Goal: Task Accomplishment & Management: Use online tool/utility

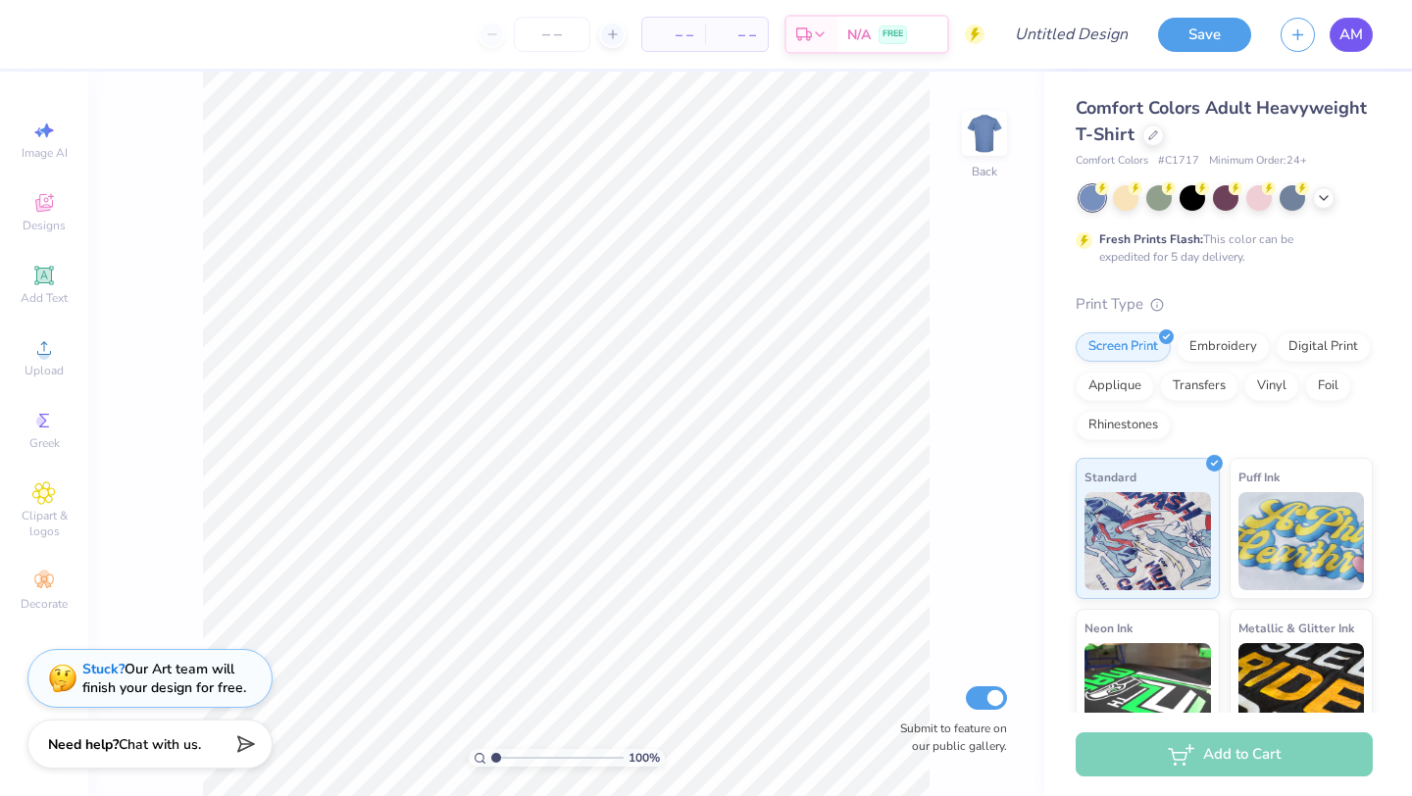
click at [1360, 32] on span "AM" at bounding box center [1352, 35] width 24 height 23
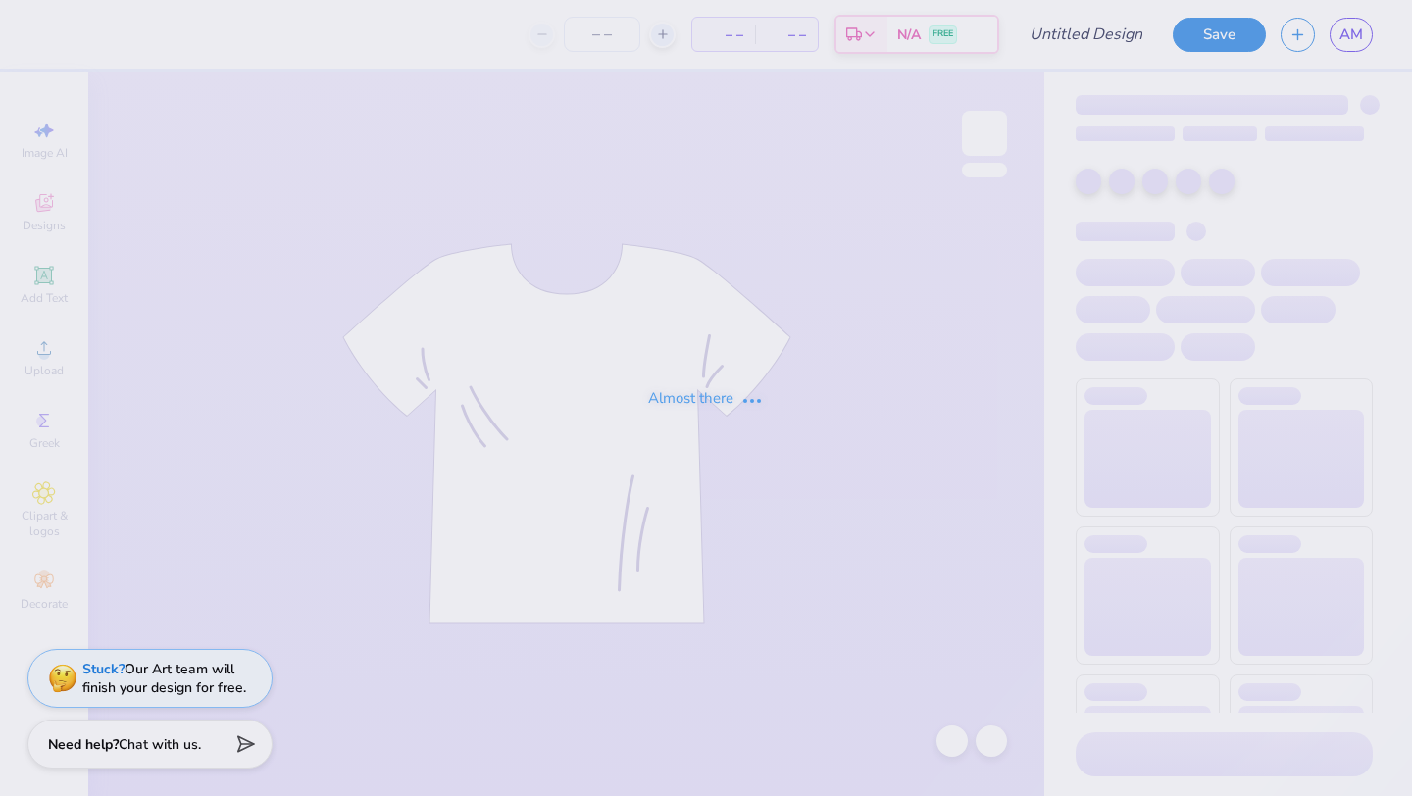
type input "Fsha Senior teddy design"
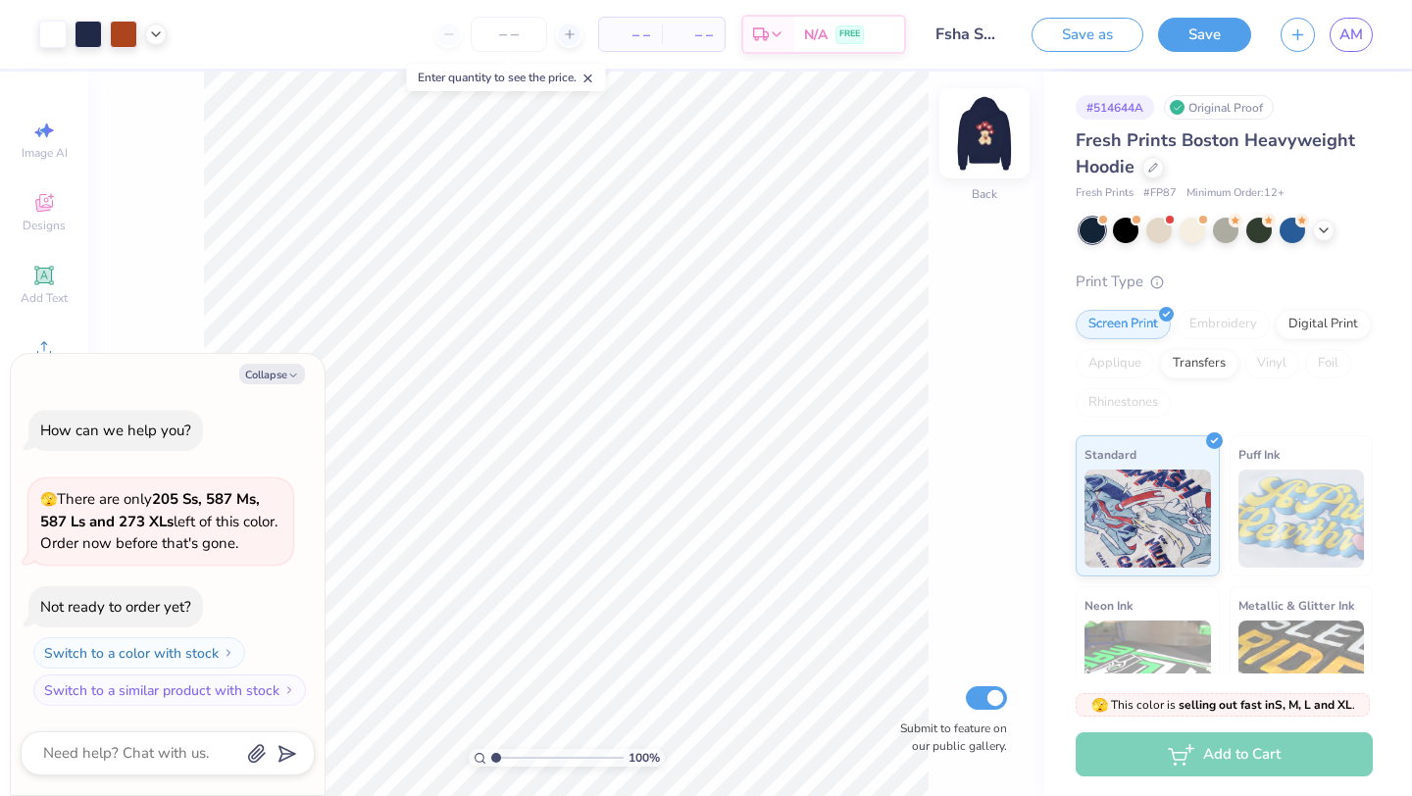
click at [998, 135] on img at bounding box center [985, 133] width 78 height 78
click at [974, 152] on img at bounding box center [985, 133] width 78 height 78
click at [989, 133] on img at bounding box center [985, 133] width 78 height 78
click at [1001, 131] on img at bounding box center [985, 133] width 78 height 78
click at [972, 138] on img at bounding box center [985, 133] width 78 height 78
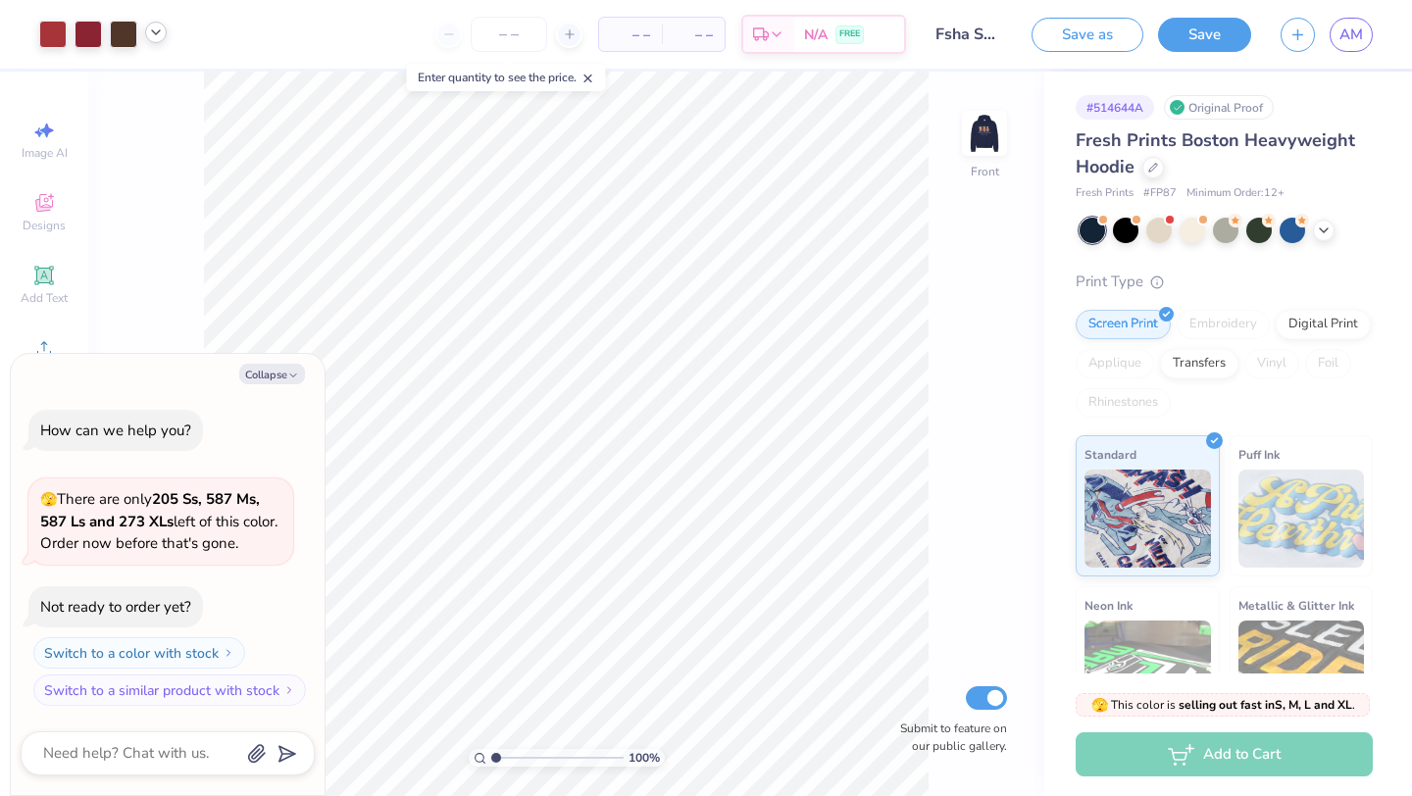
click at [154, 34] on icon at bounding box center [156, 33] width 16 height 16
click at [161, 86] on div at bounding box center [155, 82] width 27 height 27
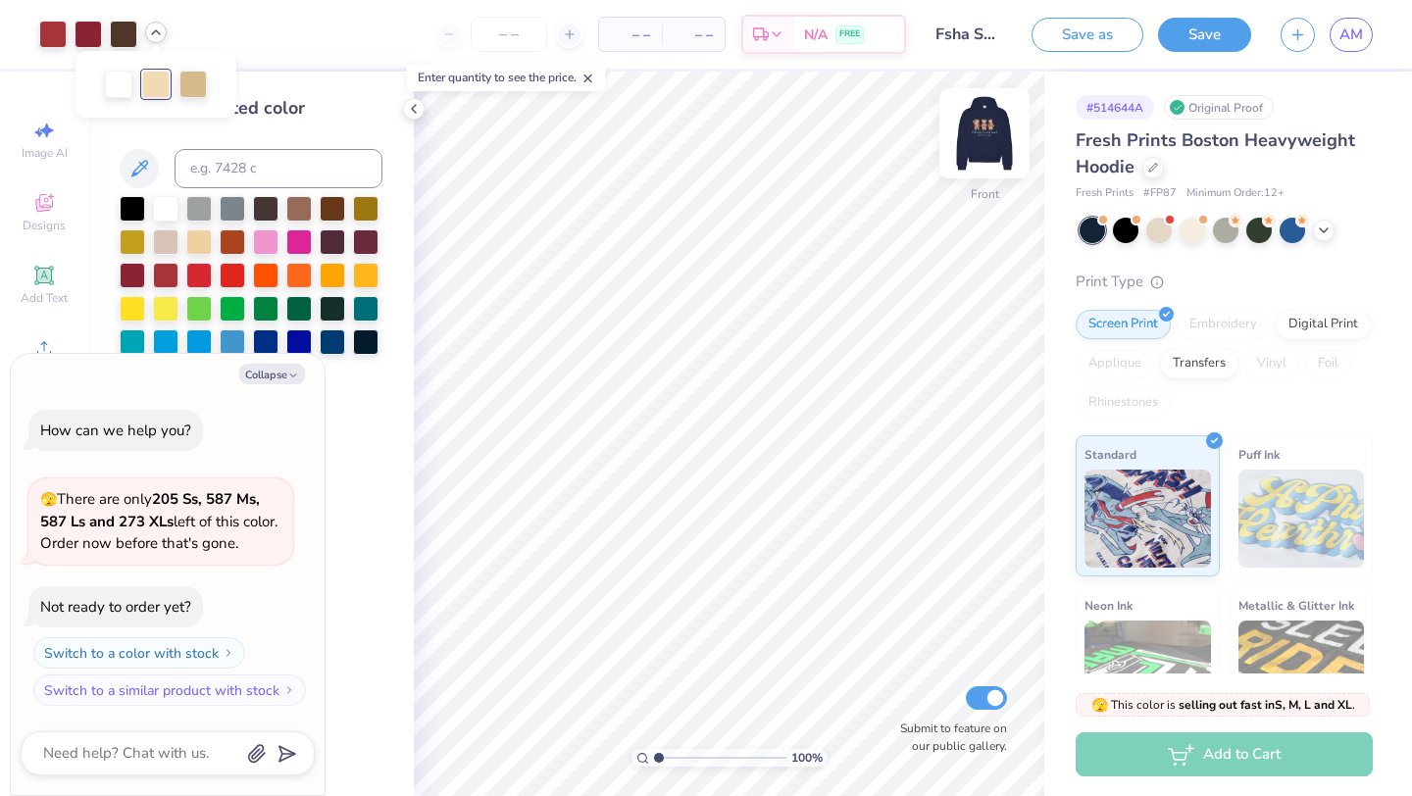
click at [984, 146] on img at bounding box center [985, 133] width 78 height 78
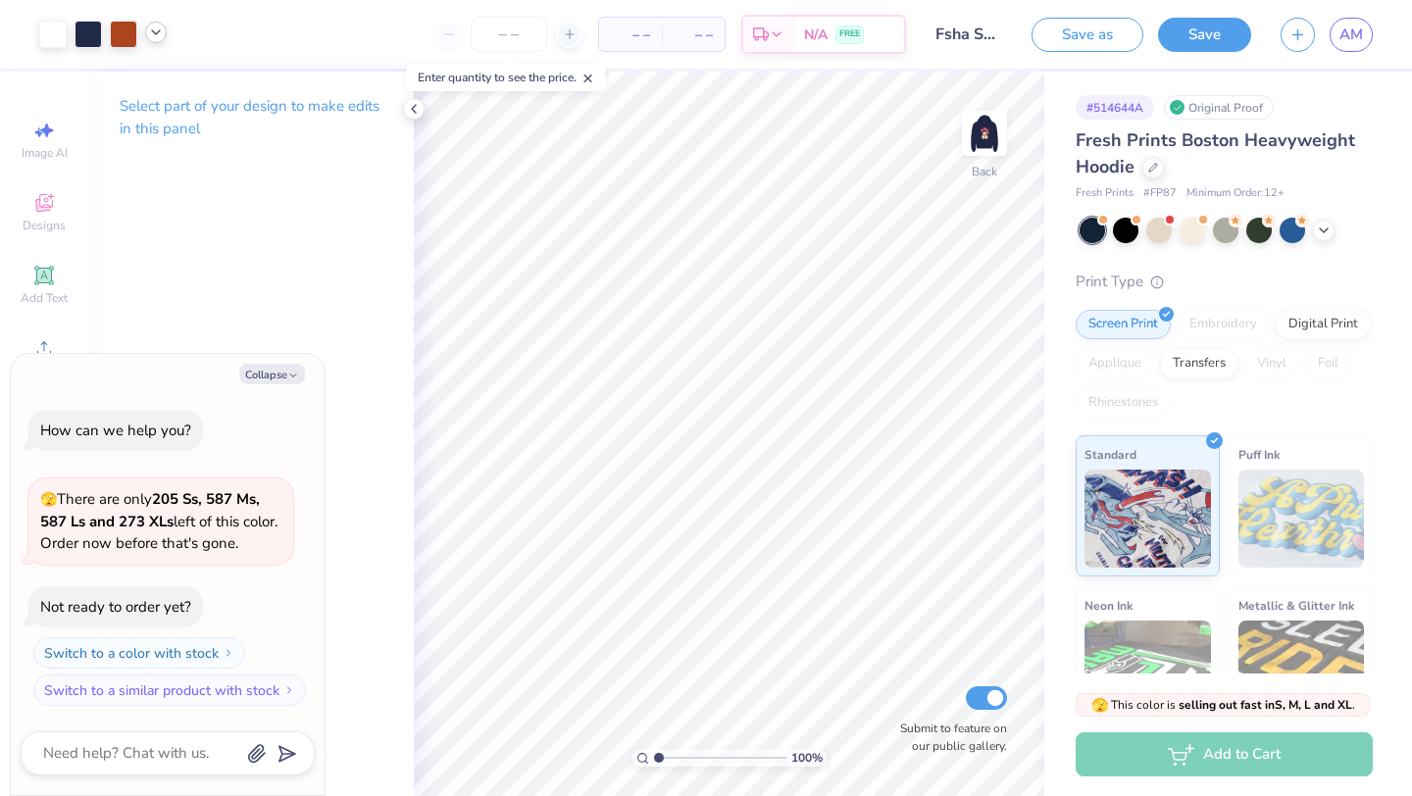
click at [162, 33] on icon at bounding box center [156, 33] width 16 height 16
click at [142, 82] on div at bounding box center [137, 82] width 27 height 27
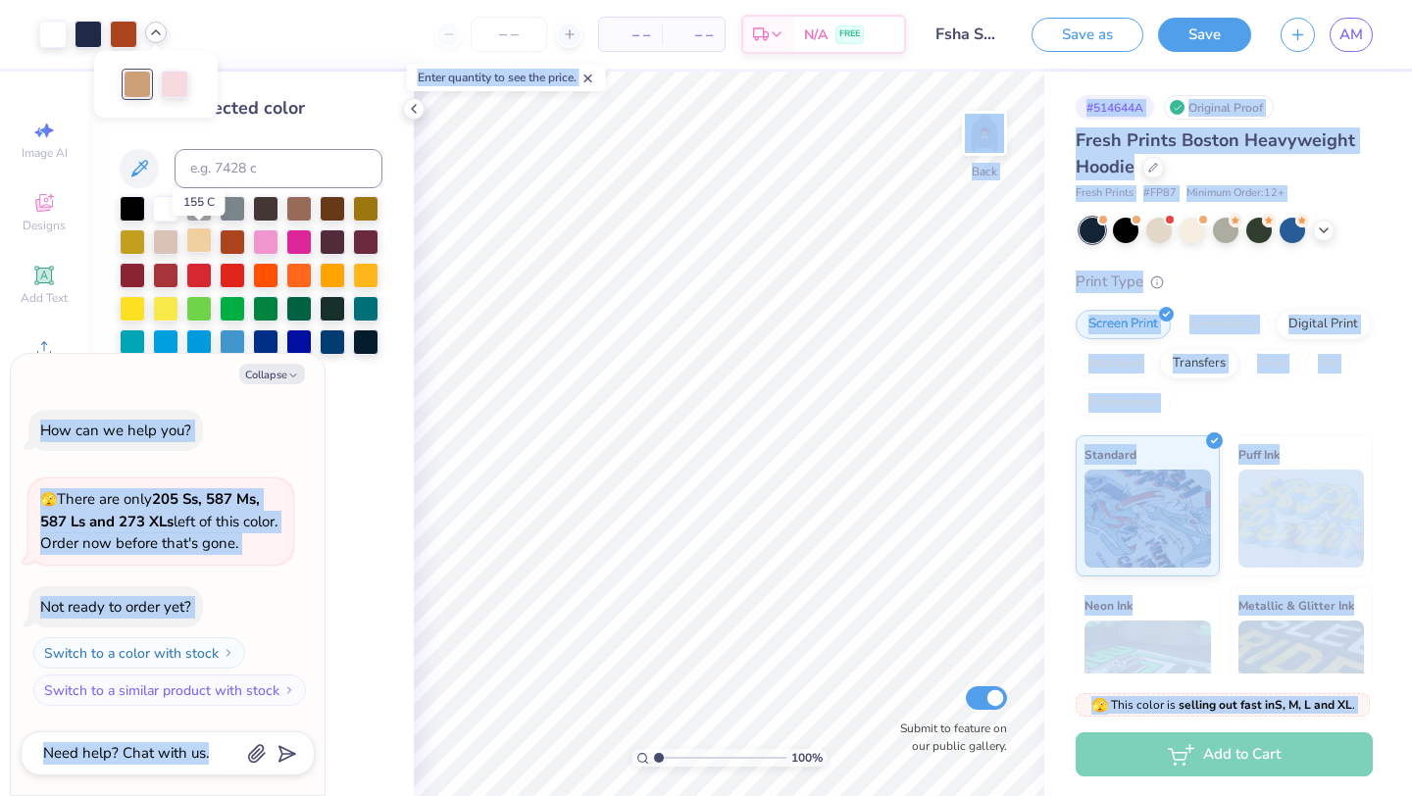
drag, startPoint x: 128, startPoint y: 82, endPoint x: 201, endPoint y: 251, distance: 183.7
click at [201, 251] on body "Art colors – – Per Item – – Total Est. Delivery N/A FREE Design Title Fsha Seni…" at bounding box center [706, 398] width 1412 height 796
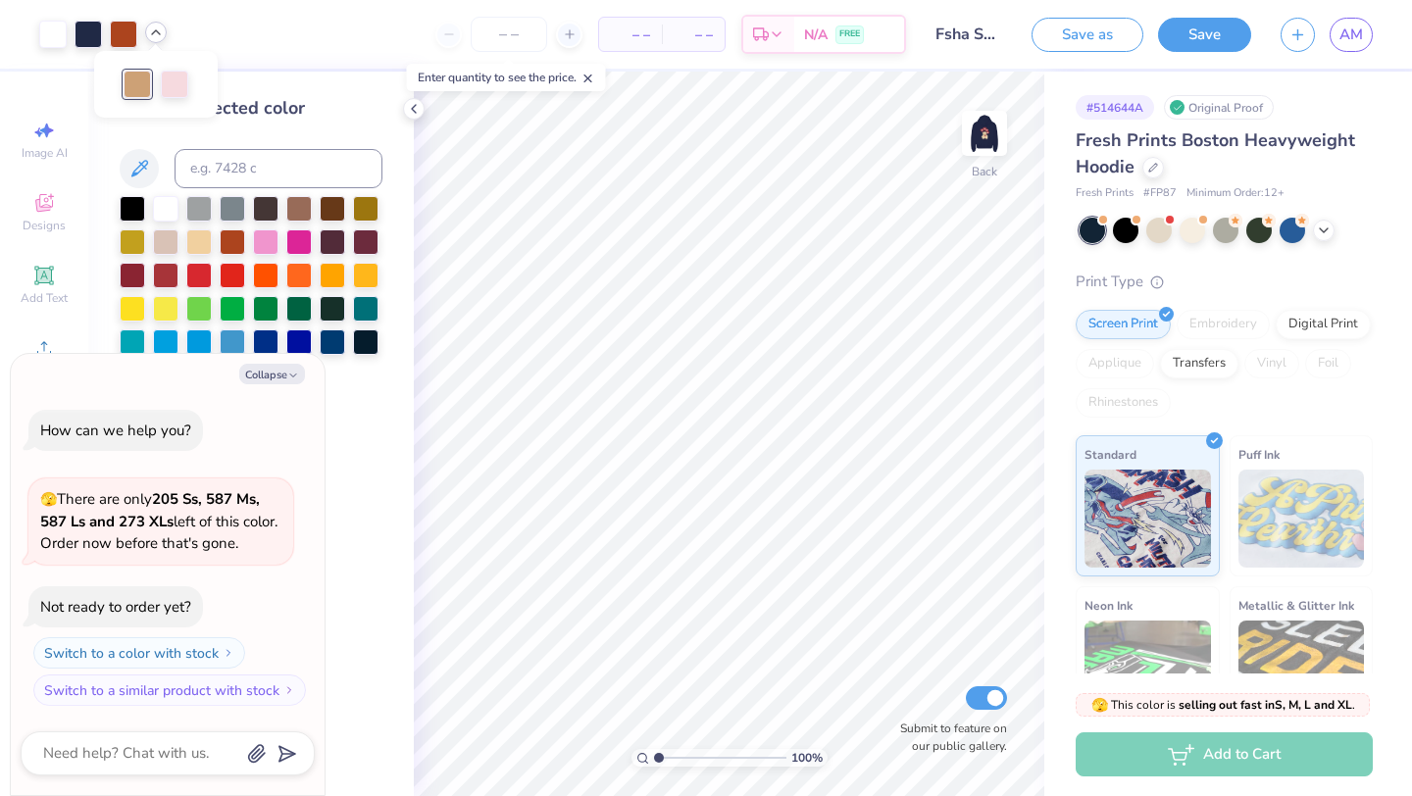
click at [284, 105] on div "Change selected color" at bounding box center [251, 108] width 263 height 26
click at [164, 40] on div at bounding box center [103, 34] width 128 height 27
click at [162, 36] on icon at bounding box center [156, 33] width 16 height 16
click at [139, 79] on div at bounding box center [137, 84] width 27 height 27
click at [274, 371] on button "Collapse" at bounding box center [272, 374] width 66 height 21
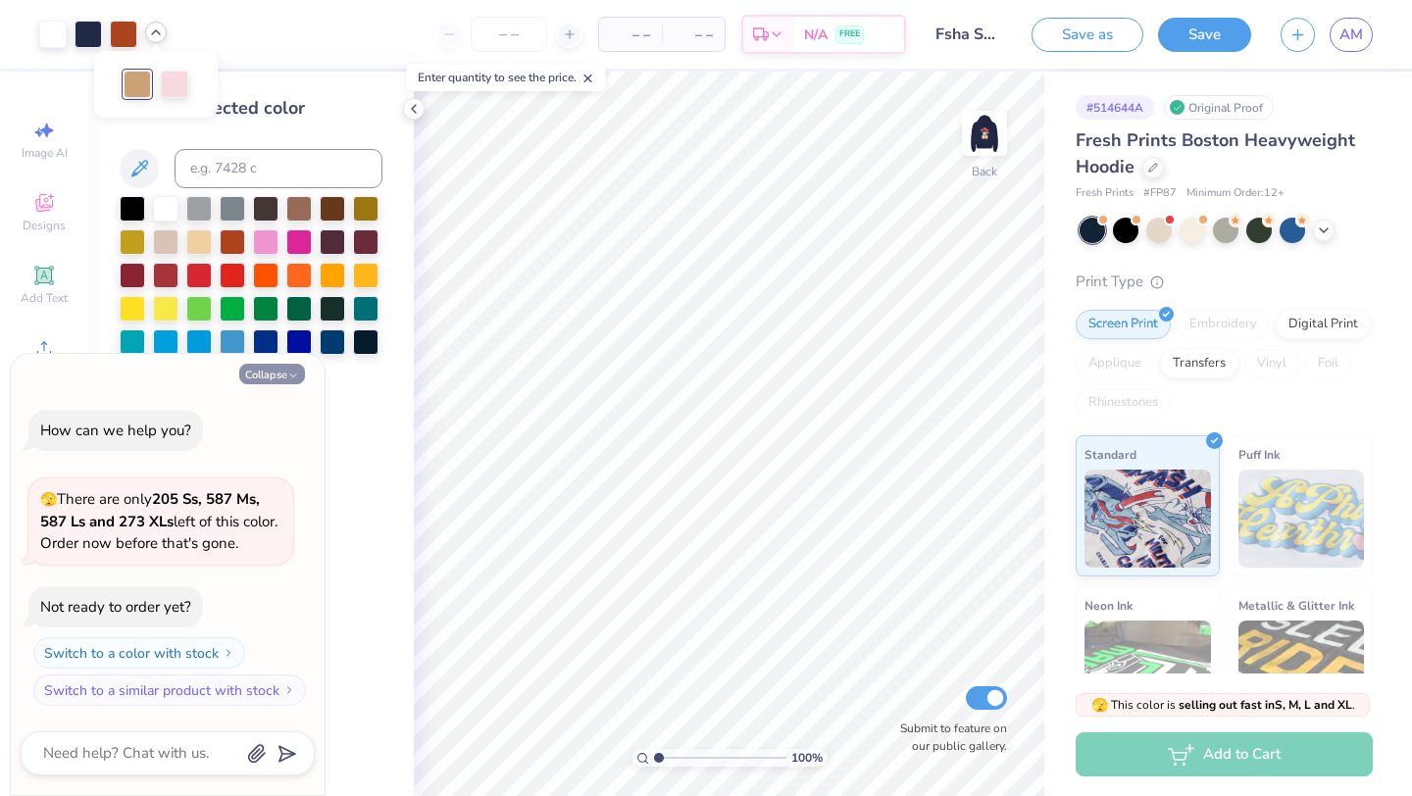
type textarea "x"
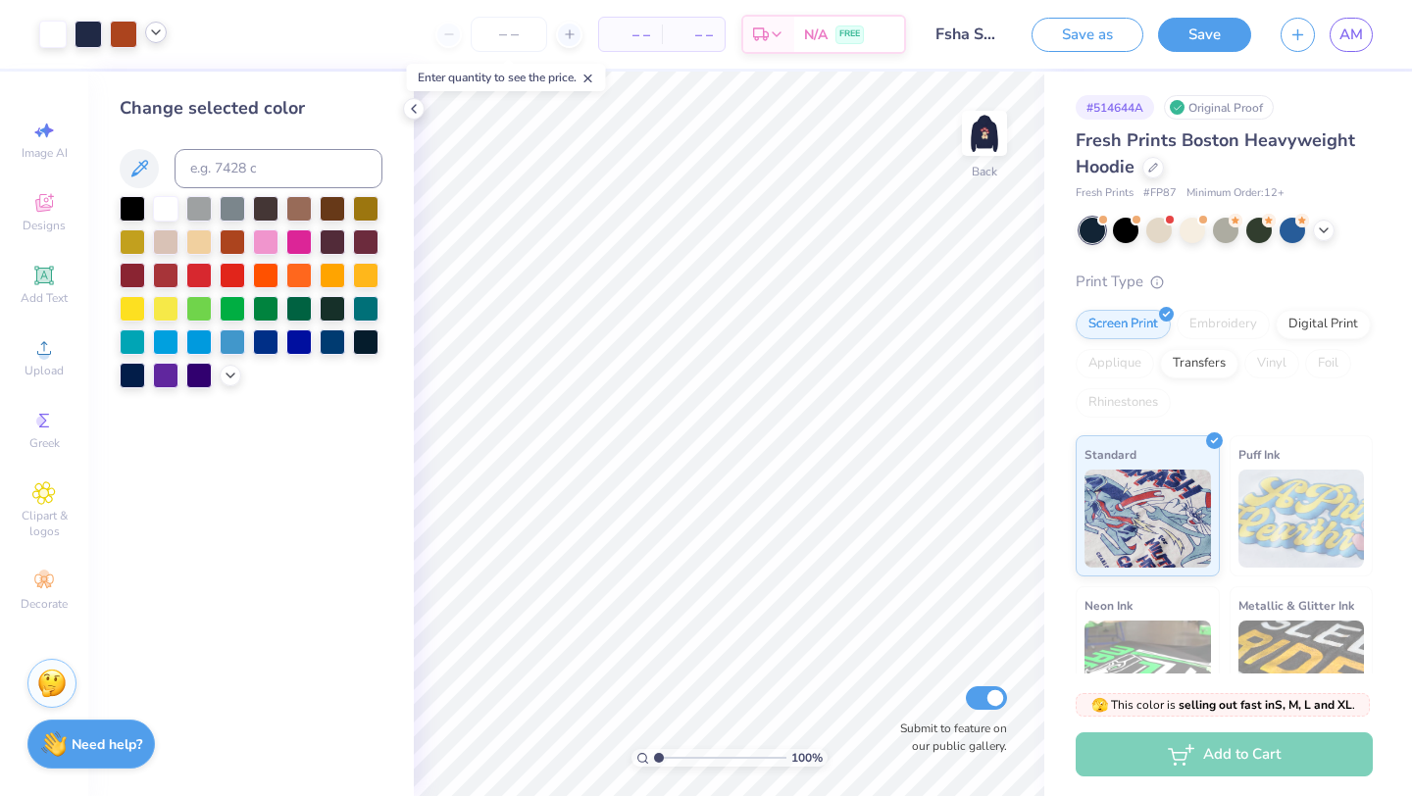
click at [154, 35] on icon at bounding box center [156, 33] width 16 height 16
click at [138, 85] on div at bounding box center [137, 84] width 27 height 27
click at [981, 141] on img at bounding box center [985, 133] width 78 height 78
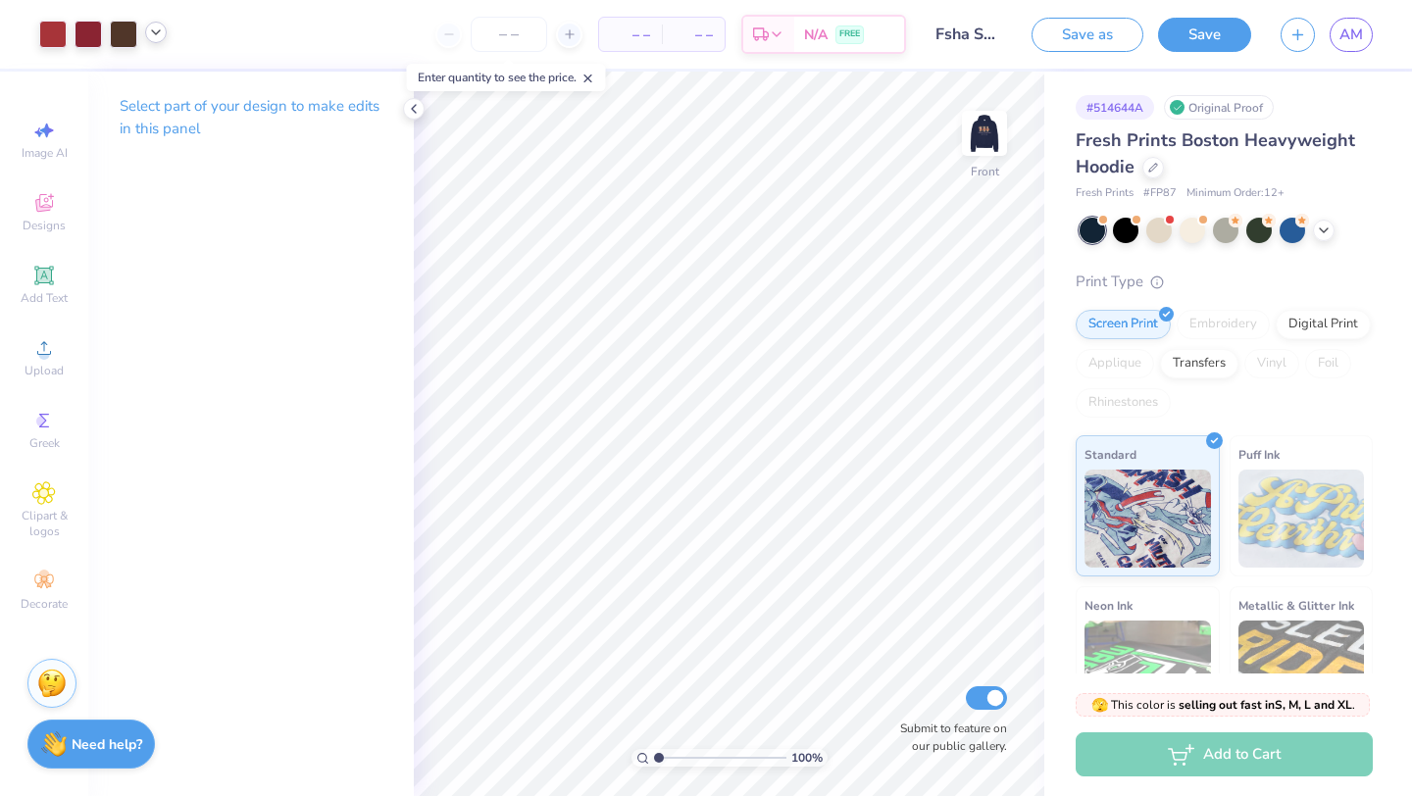
click at [170, 32] on div "Art colors – – Per Item – – Total Est. Delivery N/A FREE Design Title Fsha Seni…" at bounding box center [706, 34] width 1412 height 69
click at [161, 32] on icon at bounding box center [156, 33] width 16 height 16
click at [157, 85] on div at bounding box center [155, 82] width 27 height 27
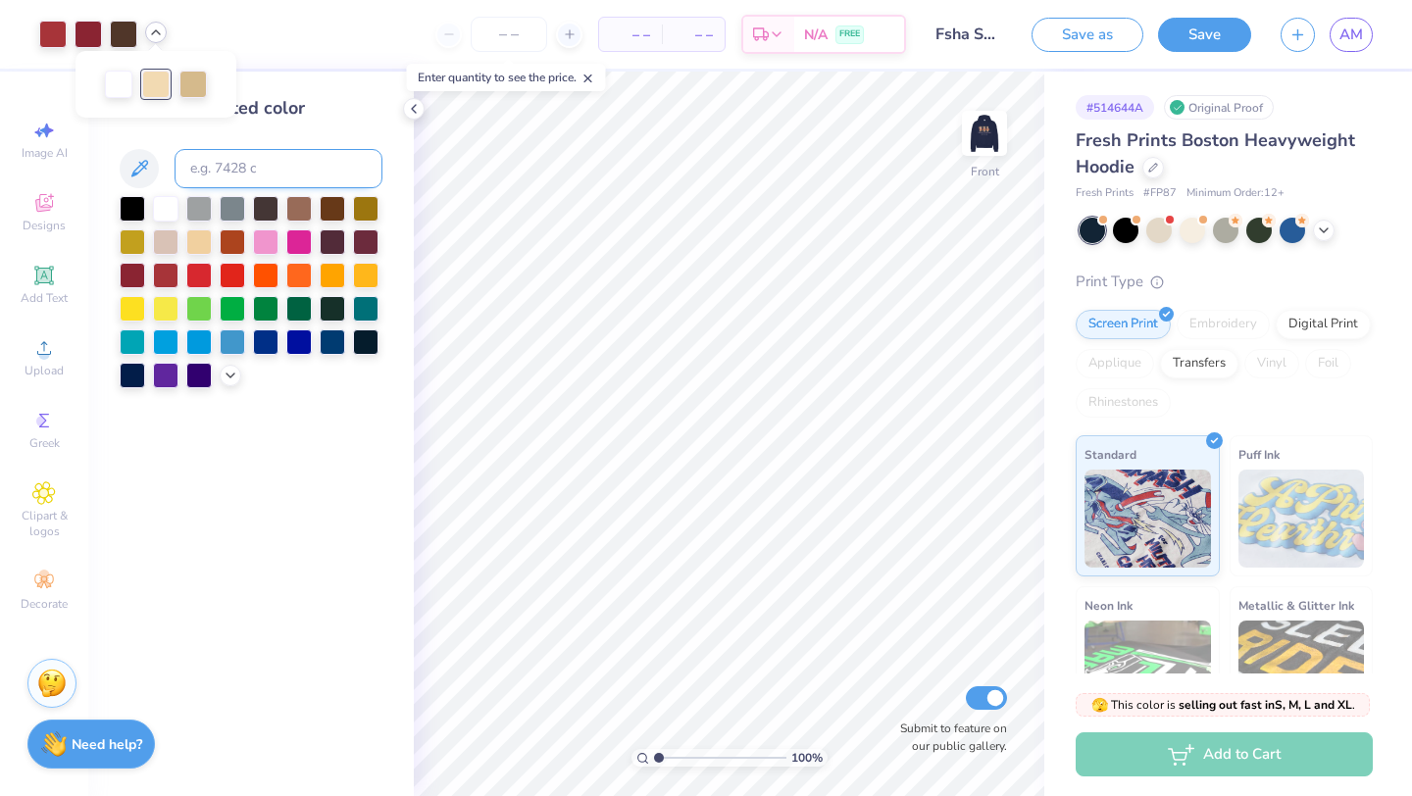
click at [224, 165] on input at bounding box center [279, 168] width 208 height 39
type input "728"
click at [902, 654] on icon at bounding box center [901, 653] width 4 height 4
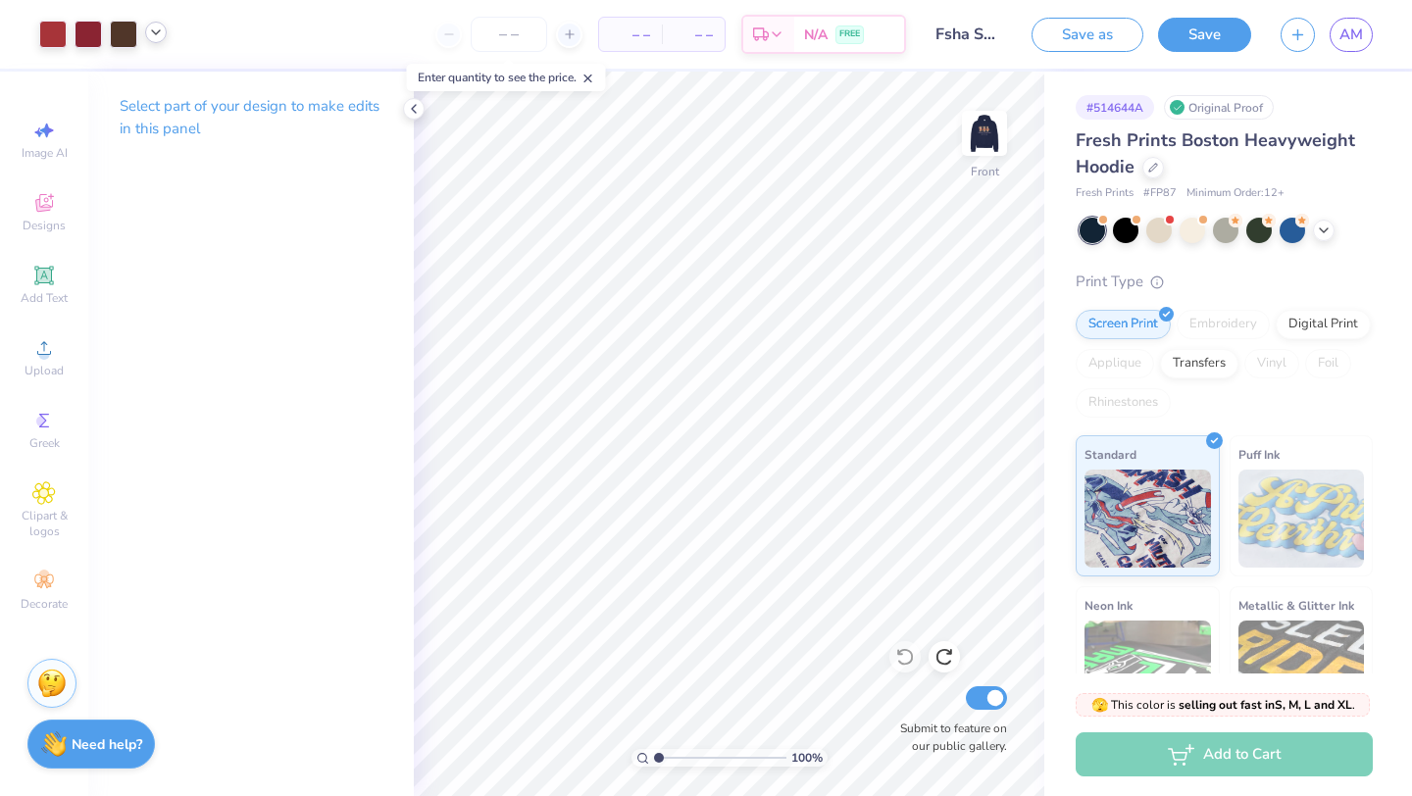
click at [155, 36] on icon at bounding box center [156, 33] width 16 height 16
click at [965, 131] on img at bounding box center [985, 133] width 78 height 78
click at [159, 37] on icon at bounding box center [156, 33] width 16 height 16
click at [140, 86] on div at bounding box center [137, 82] width 27 height 27
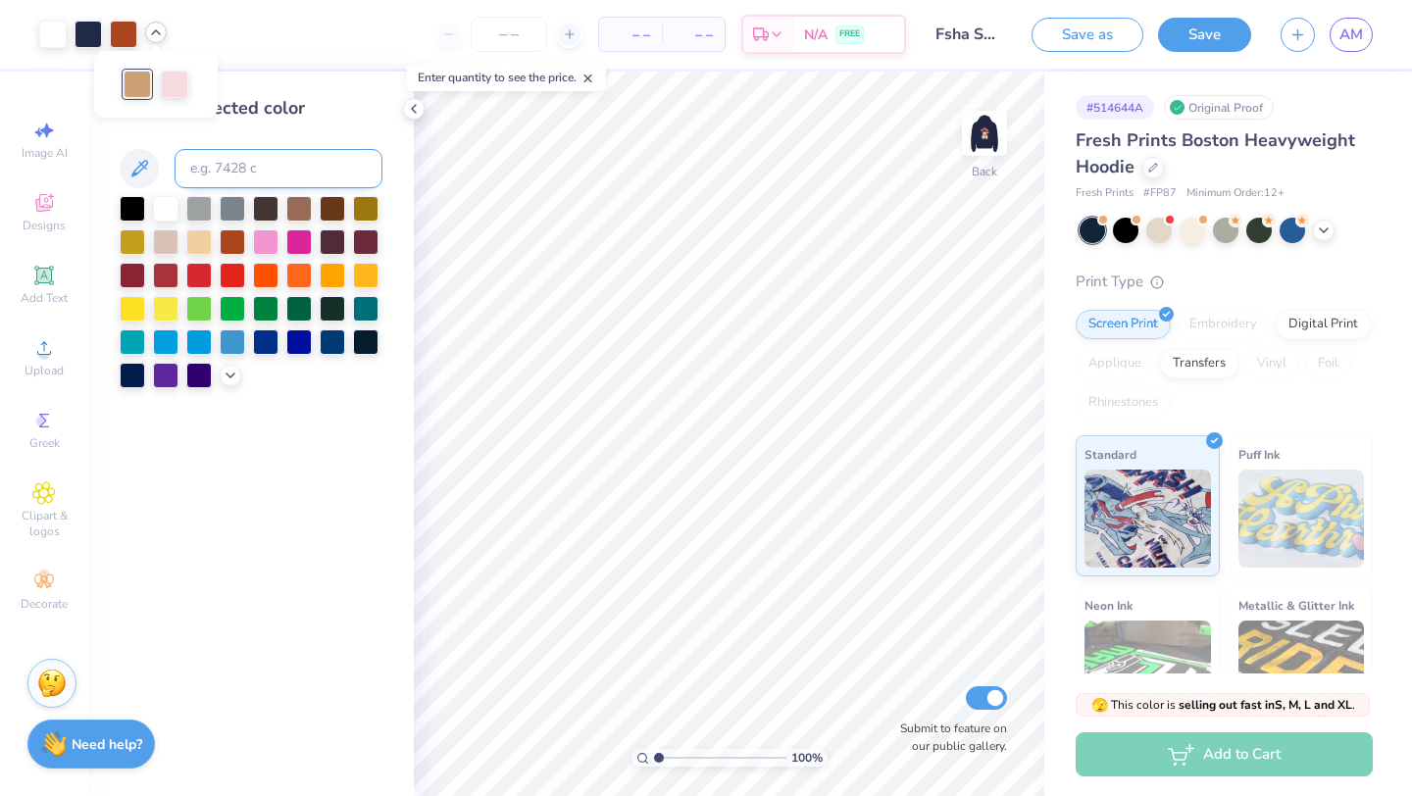
click at [255, 173] on input at bounding box center [279, 168] width 208 height 39
type input "7506"
click at [984, 147] on img at bounding box center [985, 133] width 78 height 78
click at [982, 146] on img at bounding box center [985, 133] width 78 height 78
click at [159, 34] on icon at bounding box center [156, 33] width 16 height 16
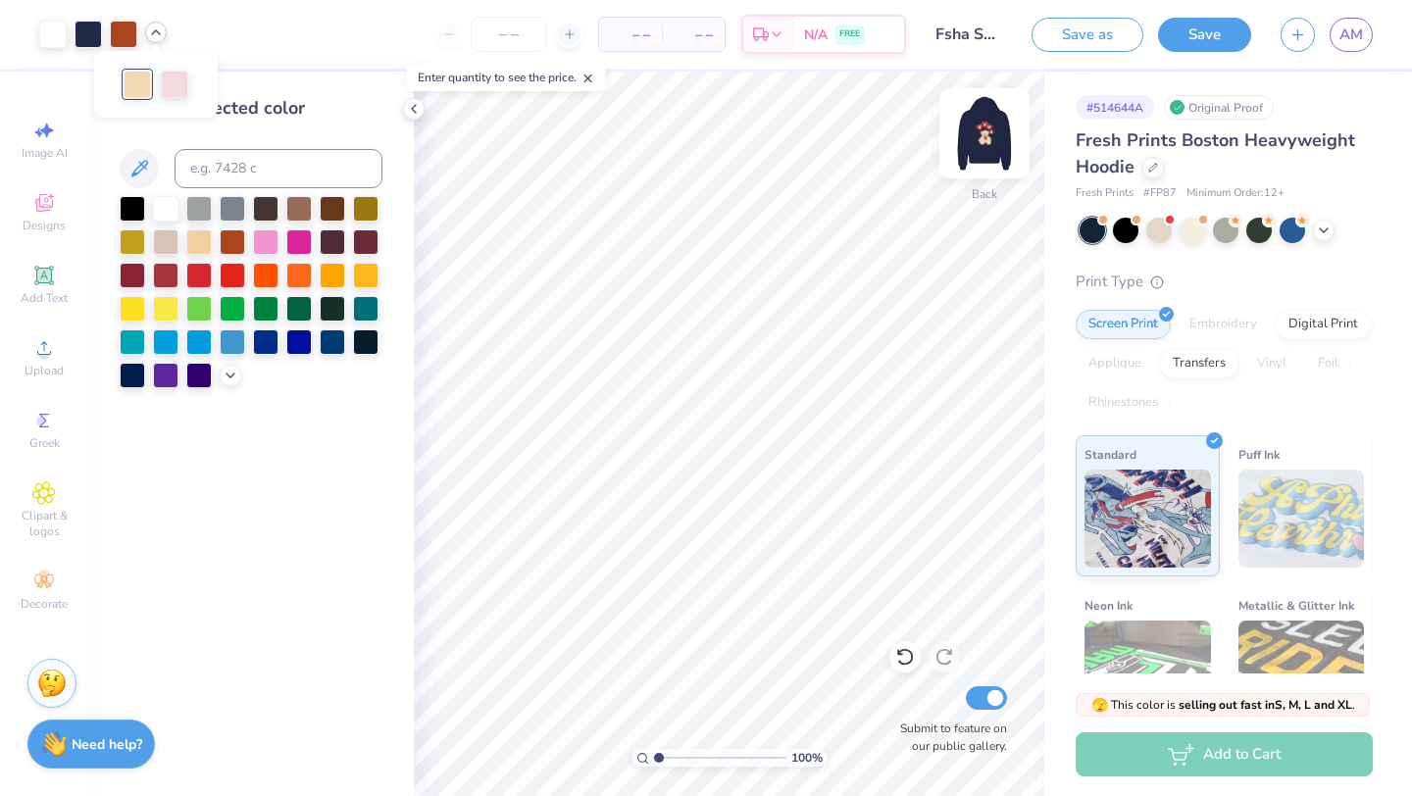
click at [990, 136] on img at bounding box center [985, 133] width 78 height 78
click at [989, 127] on img at bounding box center [985, 133] width 78 height 78
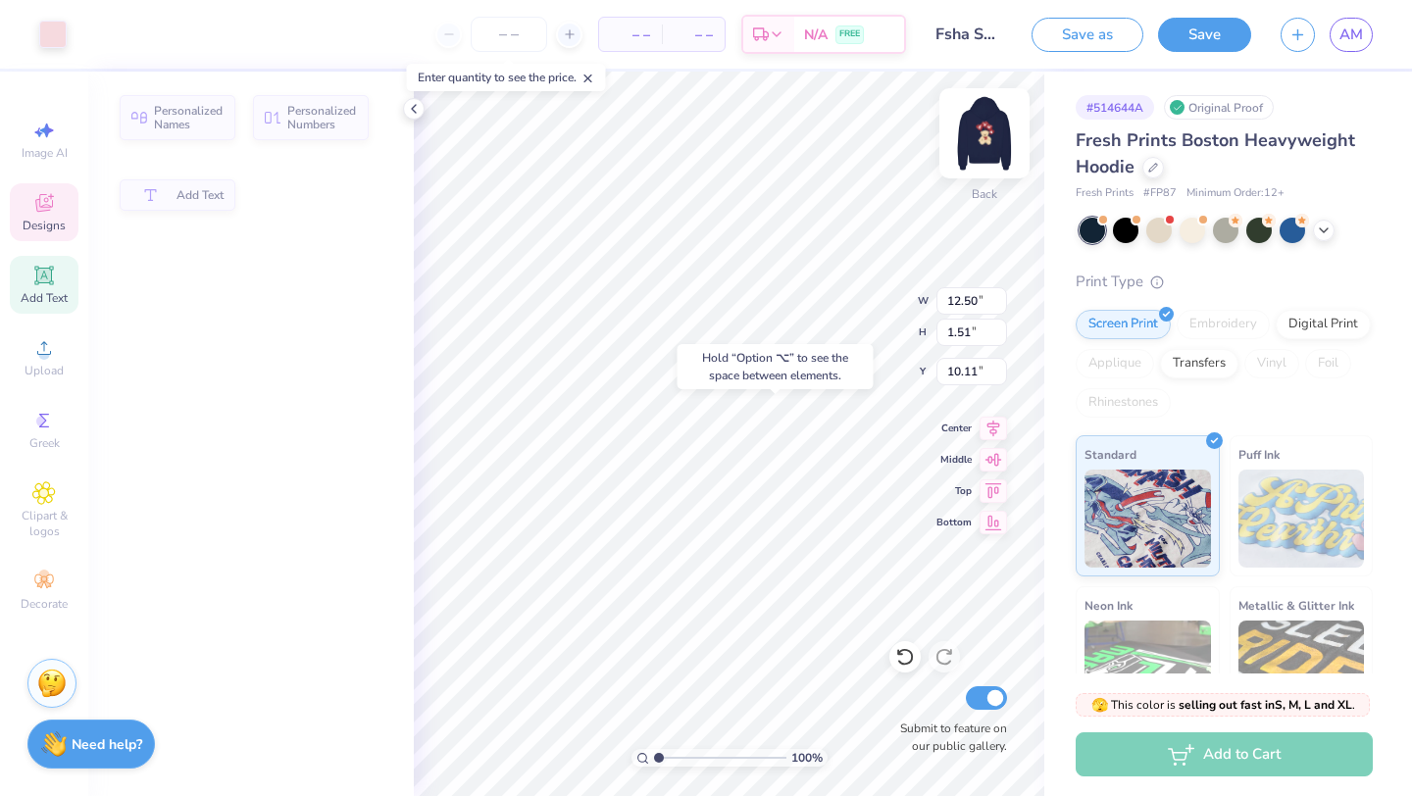
type input "1.51"
type input "10.11"
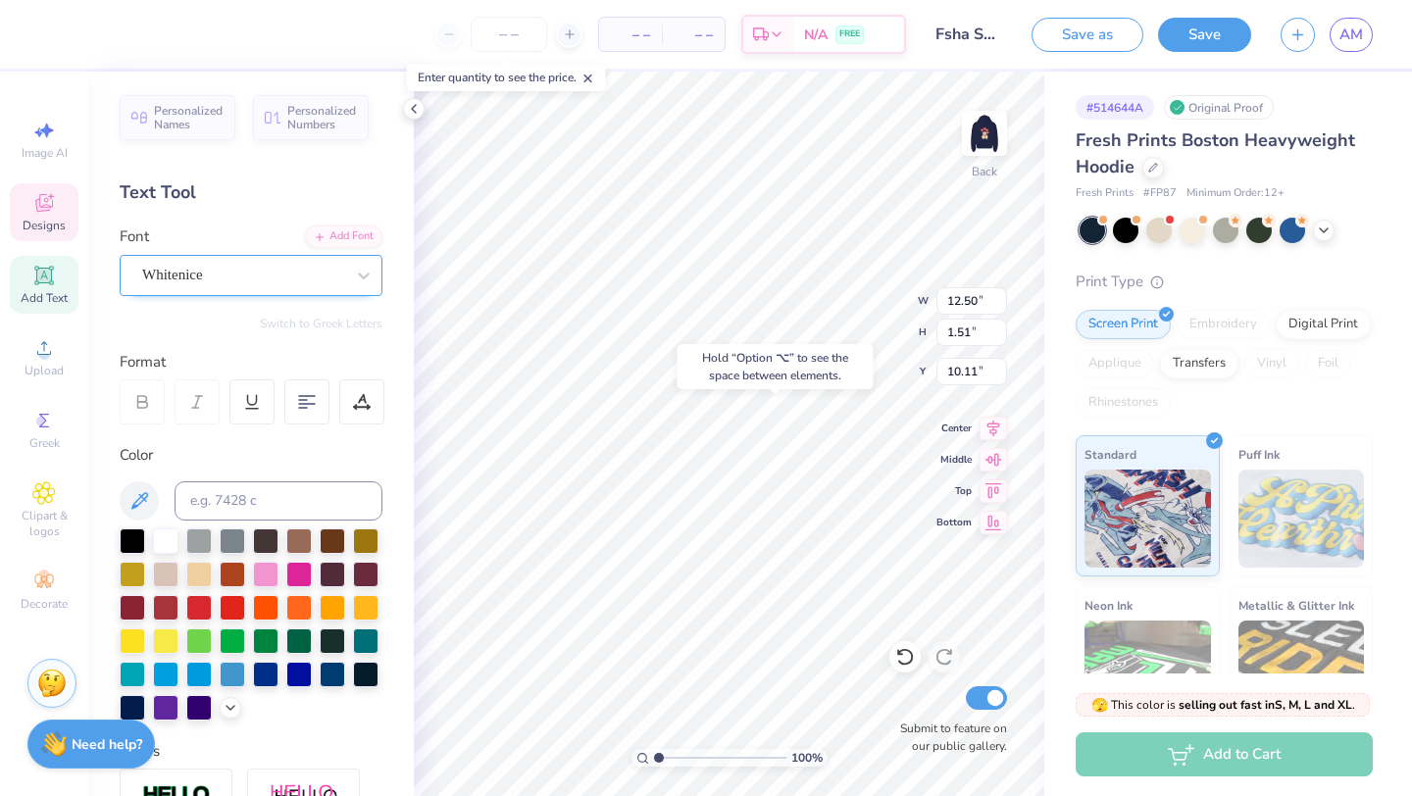
click at [222, 256] on div "Whitenice" at bounding box center [251, 275] width 263 height 41
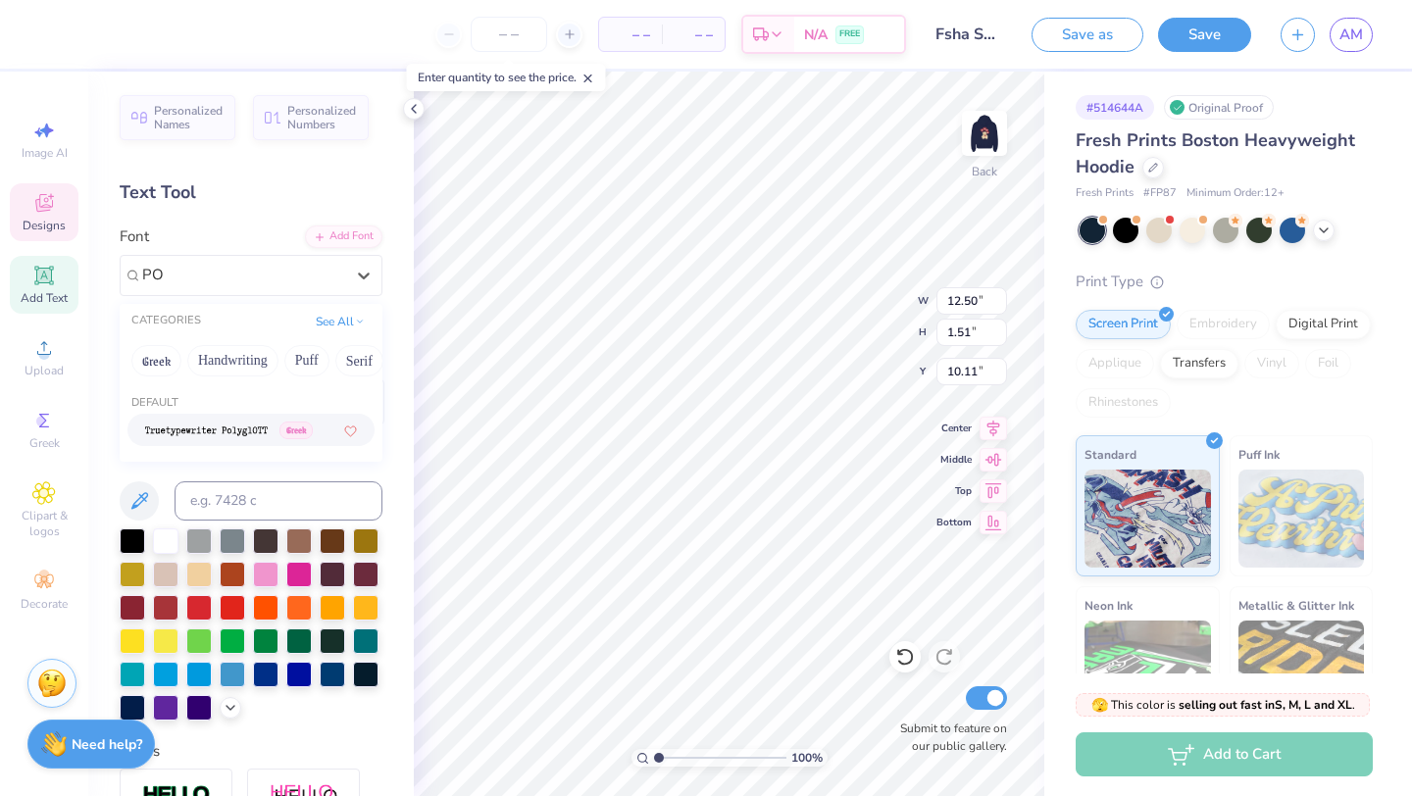
type input "P"
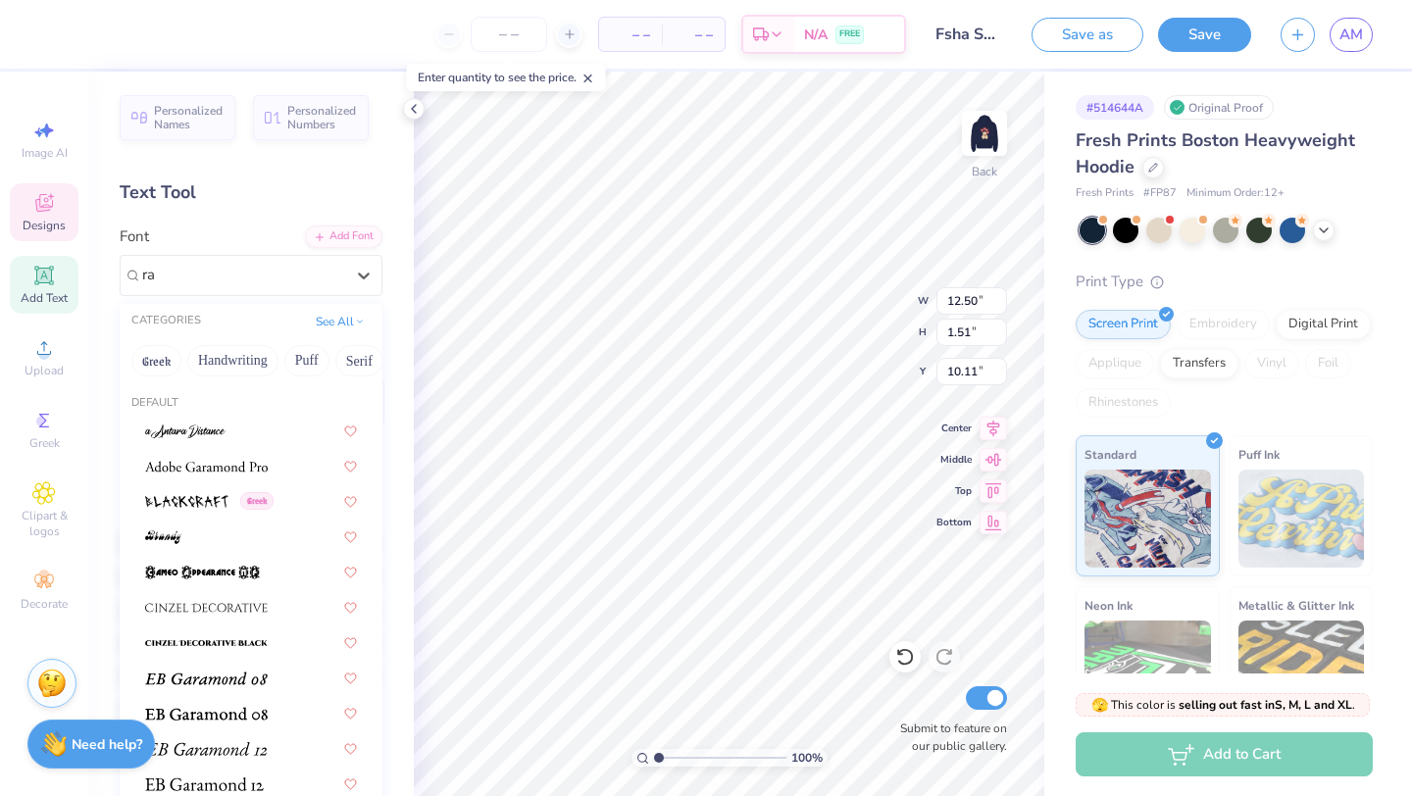
type input "r"
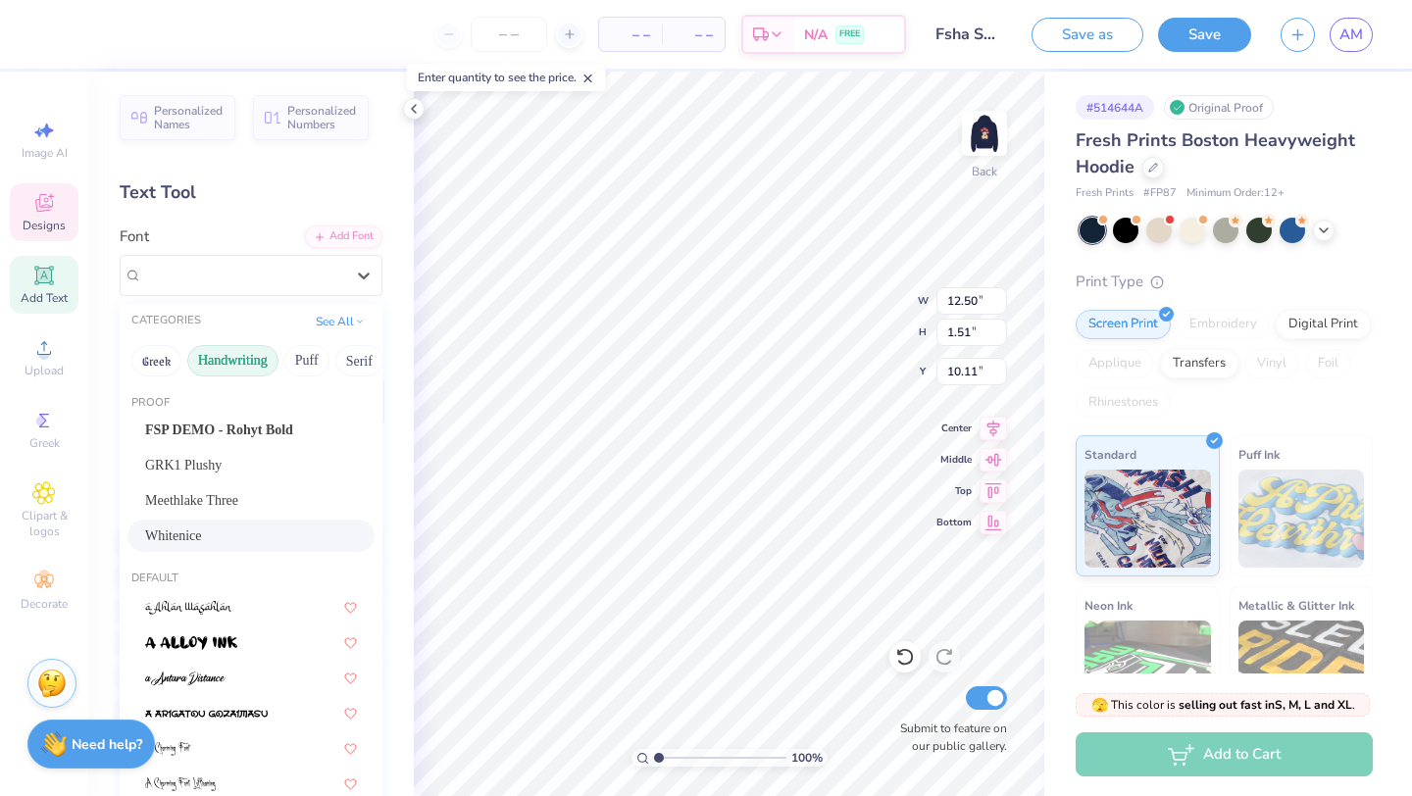
click at [213, 352] on button "Handwriting" at bounding box center [232, 360] width 91 height 31
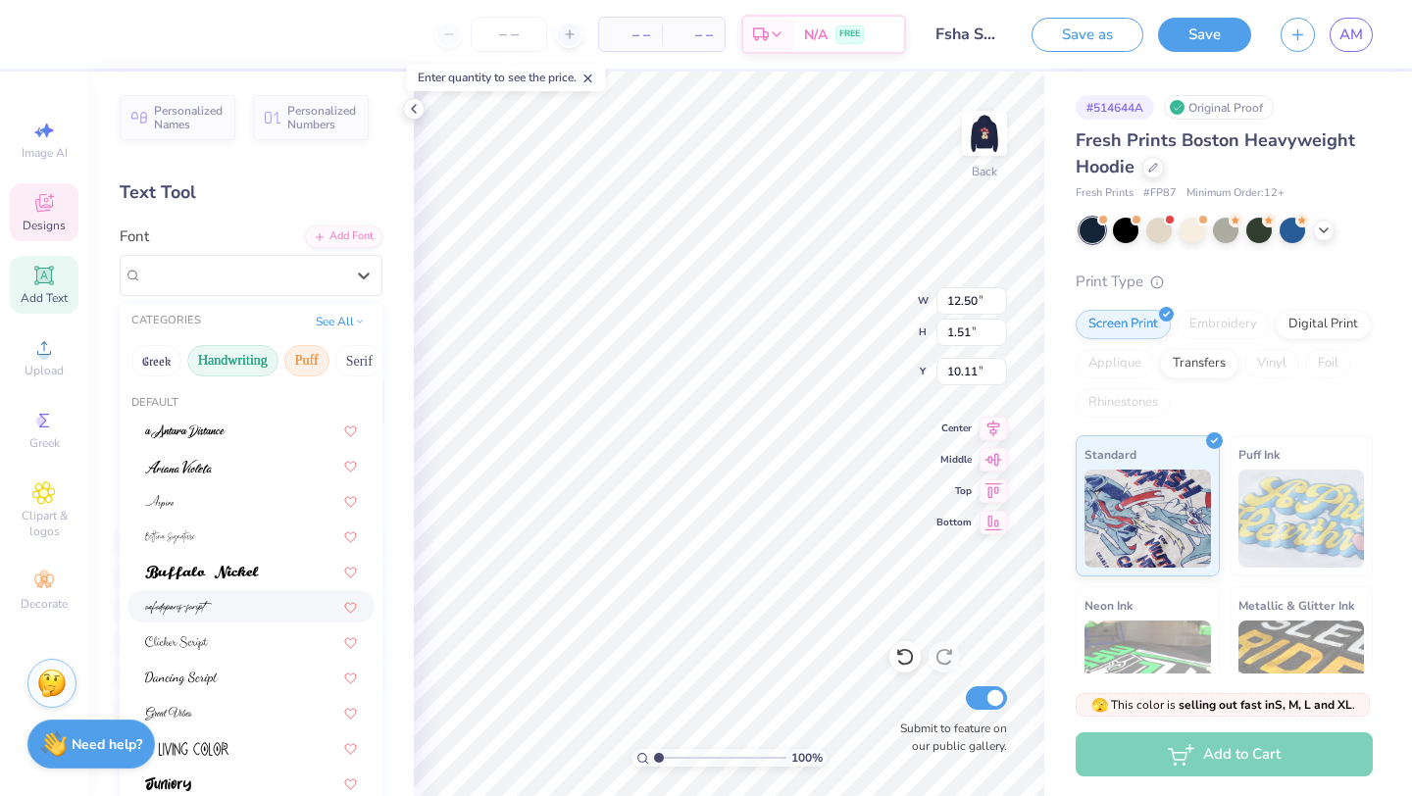
click at [310, 361] on button "Puff" at bounding box center [306, 360] width 45 height 31
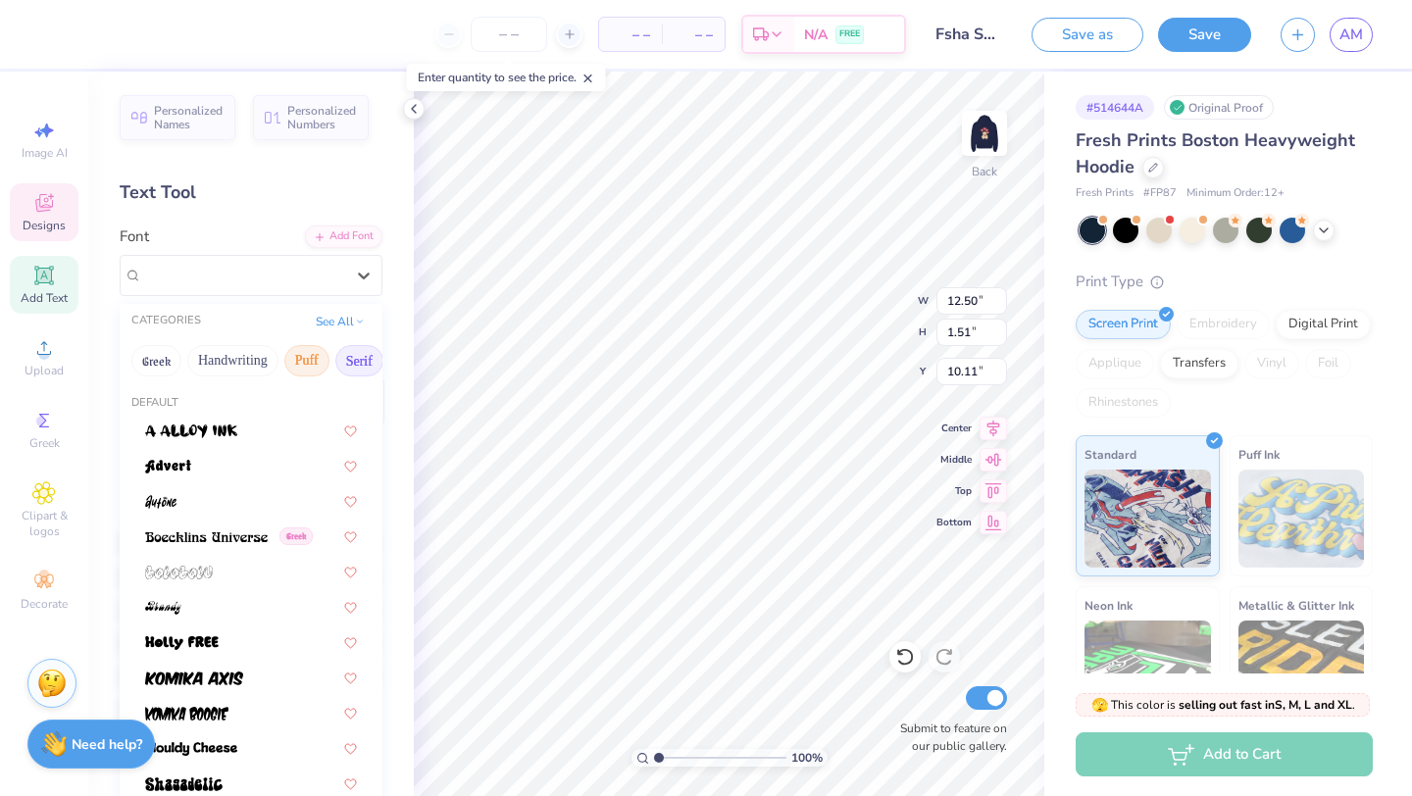
click at [356, 358] on button "Serif" at bounding box center [359, 360] width 48 height 31
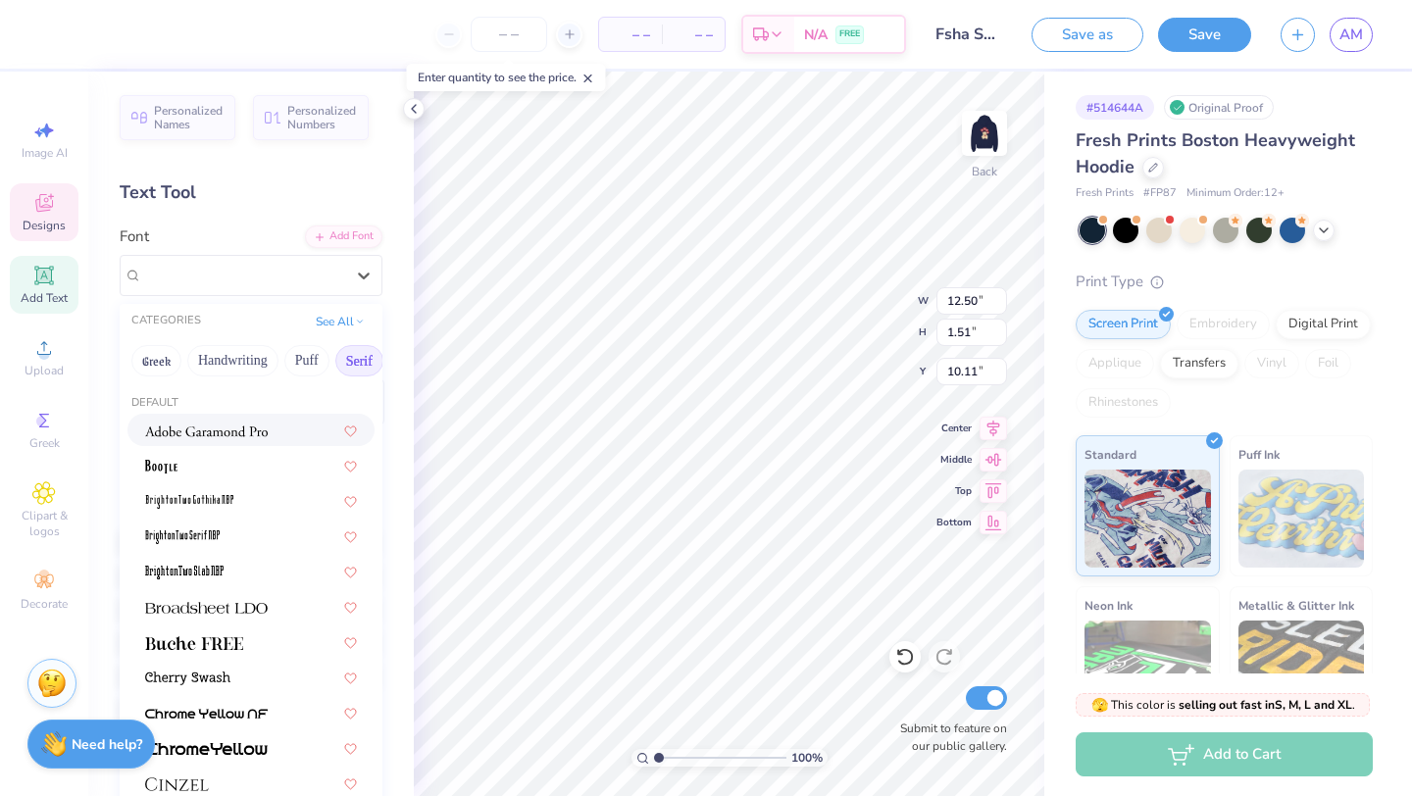
click at [250, 427] on img at bounding box center [206, 432] width 123 height 14
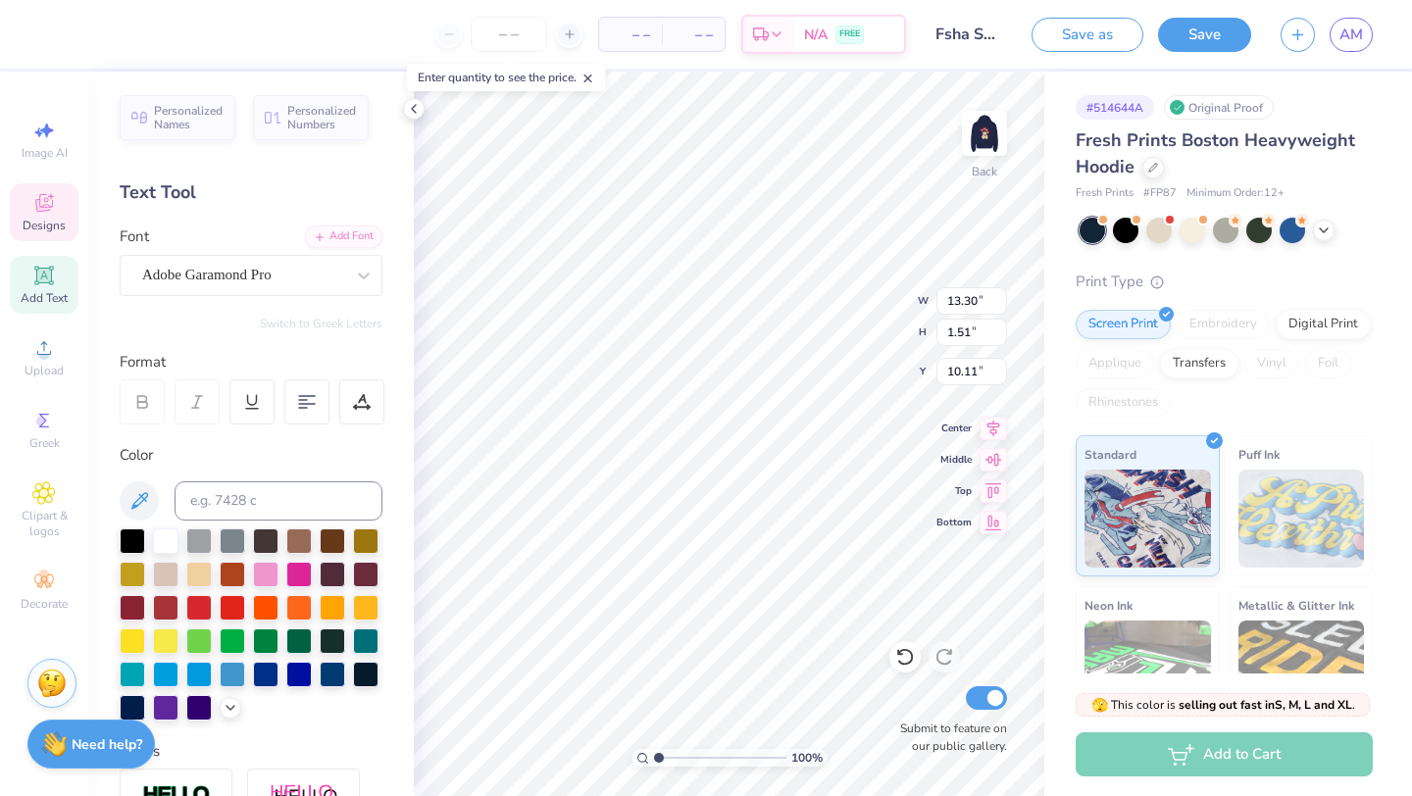
type input "13.30"
type input "1.46"
type input "10.13"
click at [903, 656] on icon at bounding box center [906, 657] width 20 height 20
type input "10.13"
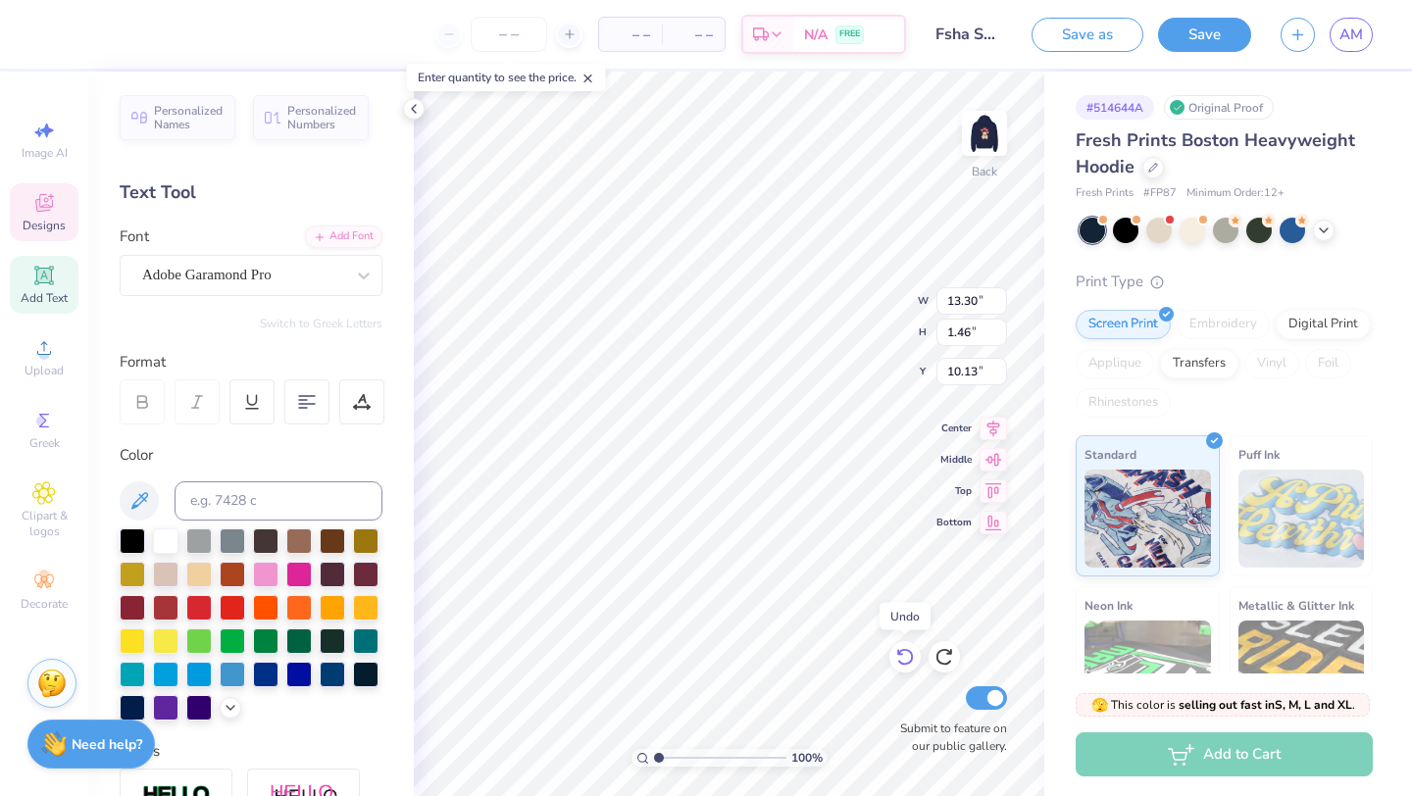
click at [903, 656] on icon at bounding box center [906, 657] width 20 height 20
type input "12.50"
type input "1.51"
type input "10.11"
click at [286, 271] on div "Meethlake Three" at bounding box center [243, 275] width 206 height 30
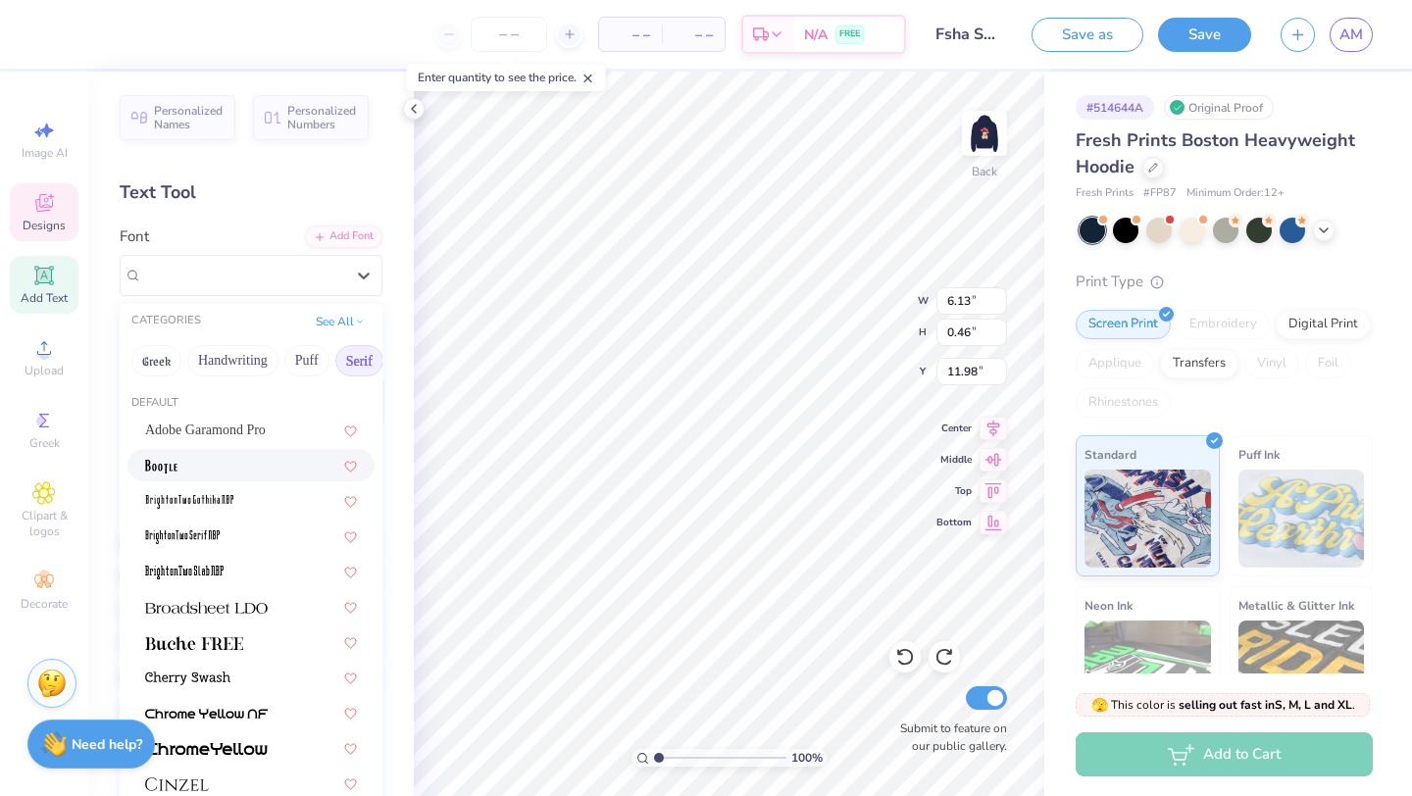
click at [219, 463] on div at bounding box center [251, 465] width 212 height 21
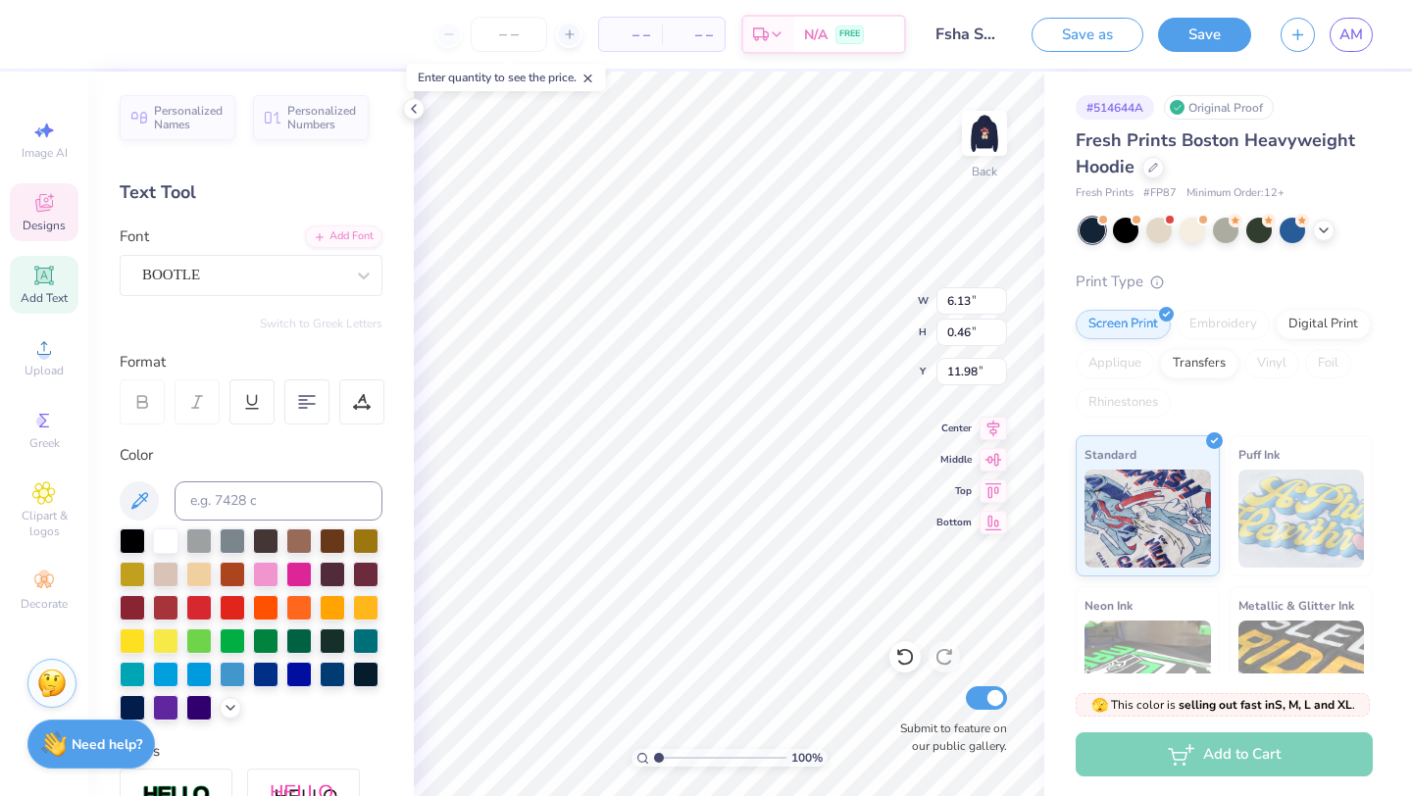
type input "4.40"
type input "0.45"
click at [897, 657] on icon at bounding box center [906, 657] width 20 height 20
type input "6.13"
type input "0.46"
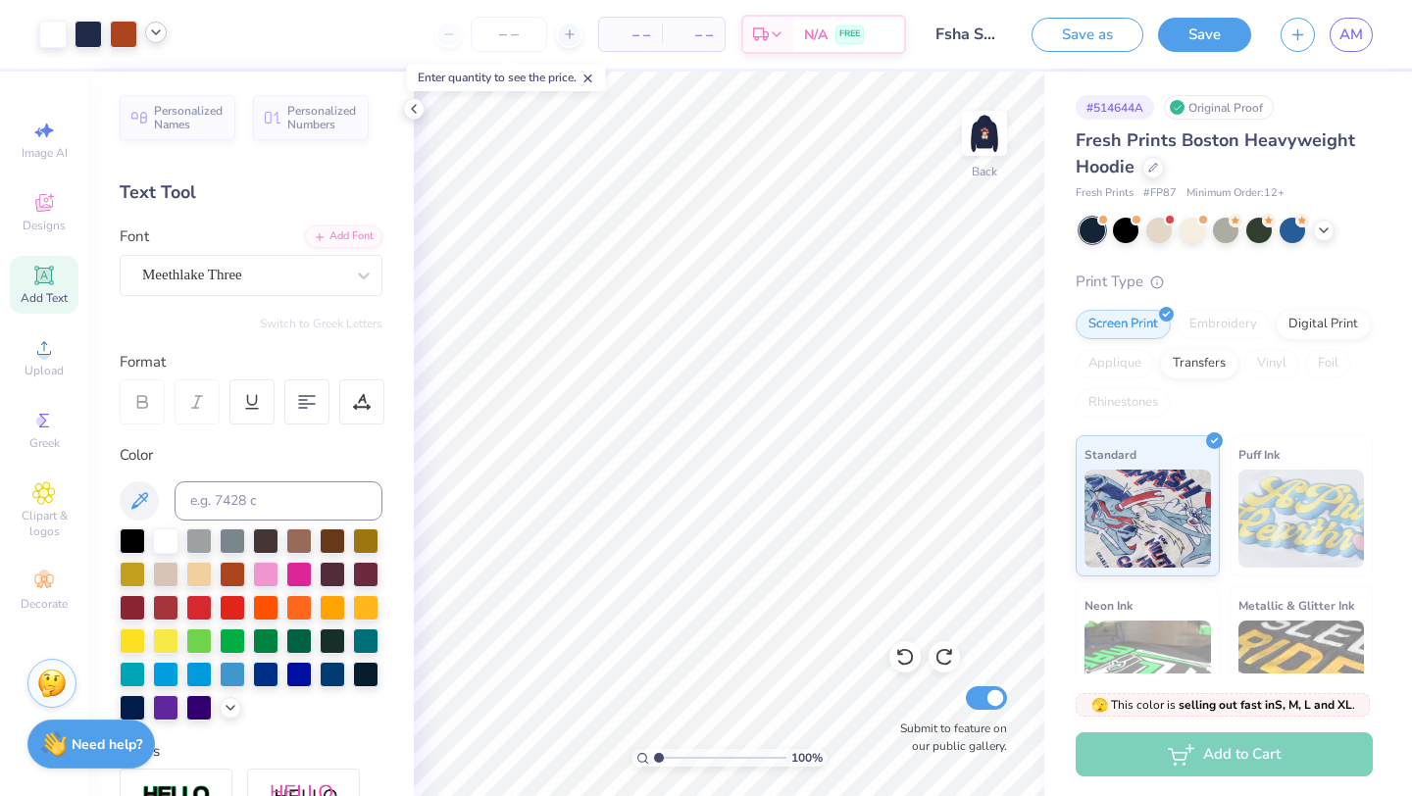
click at [157, 34] on icon at bounding box center [156, 33] width 16 height 16
click at [985, 133] on img at bounding box center [985, 133] width 78 height 78
click at [159, 30] on polyline at bounding box center [156, 32] width 8 height 4
click at [983, 136] on img at bounding box center [985, 133] width 78 height 78
click at [160, 33] on icon at bounding box center [156, 33] width 16 height 16
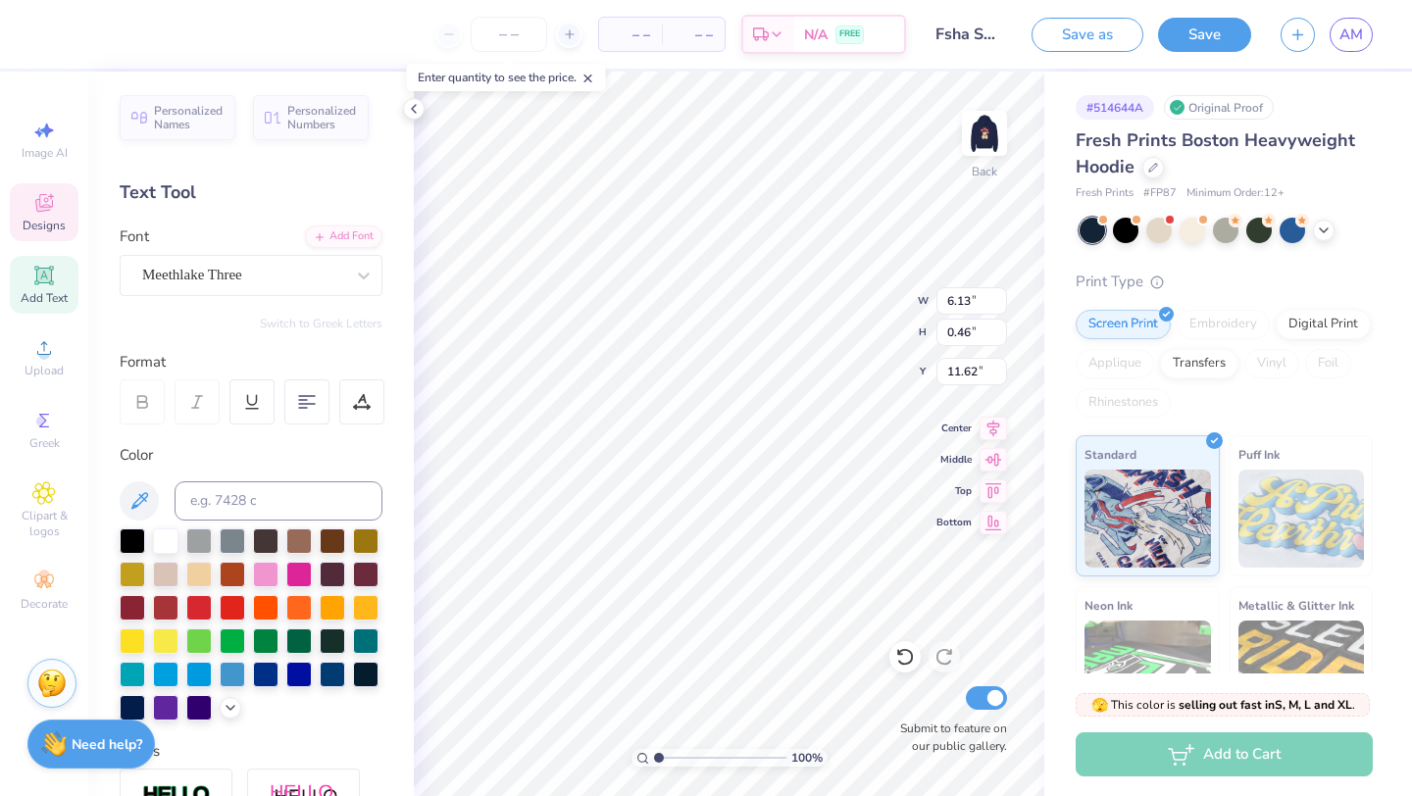
type input "11.62"
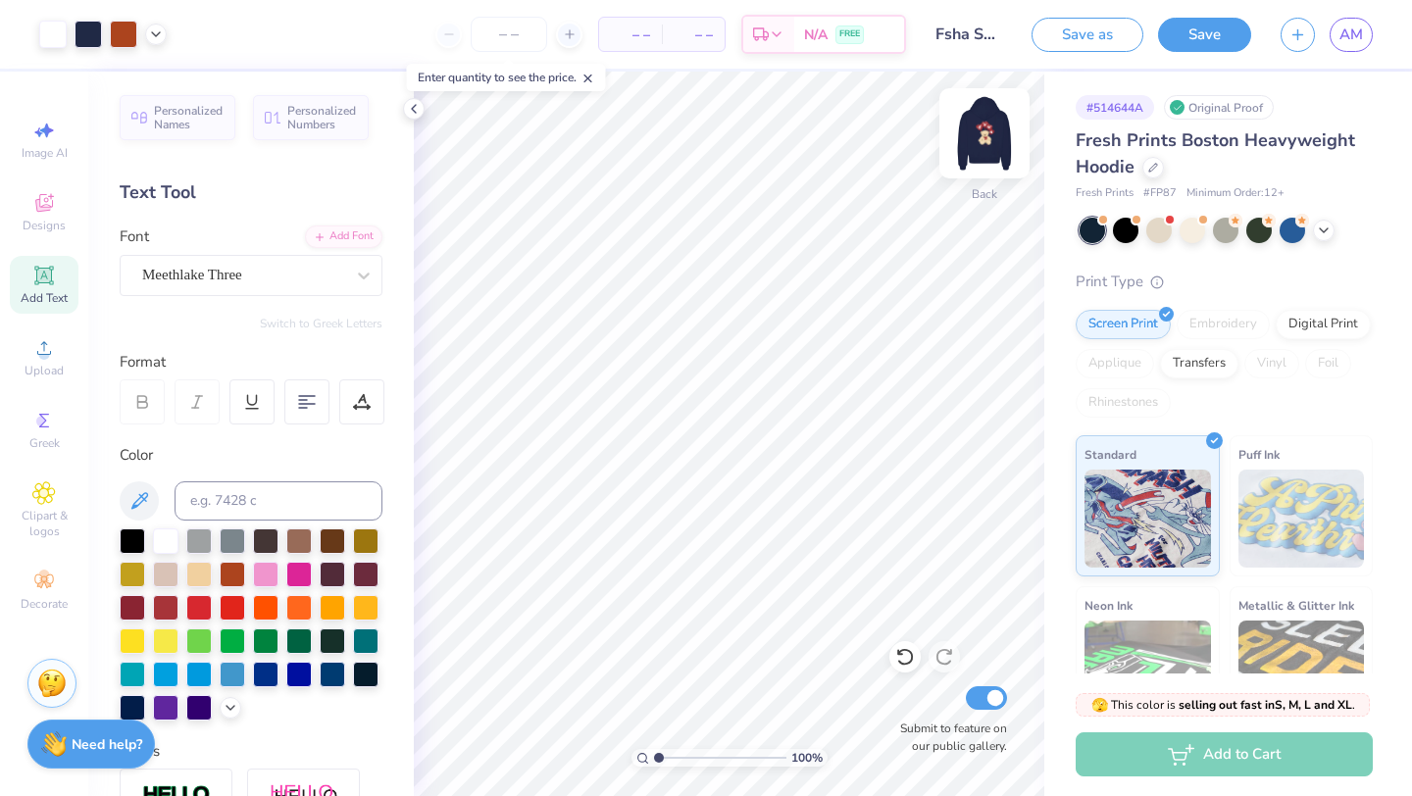
click at [959, 129] on img at bounding box center [985, 133] width 78 height 78
click at [971, 139] on img at bounding box center [985, 133] width 78 height 78
type input "10.09"
type input "6.25"
type input "5.47"
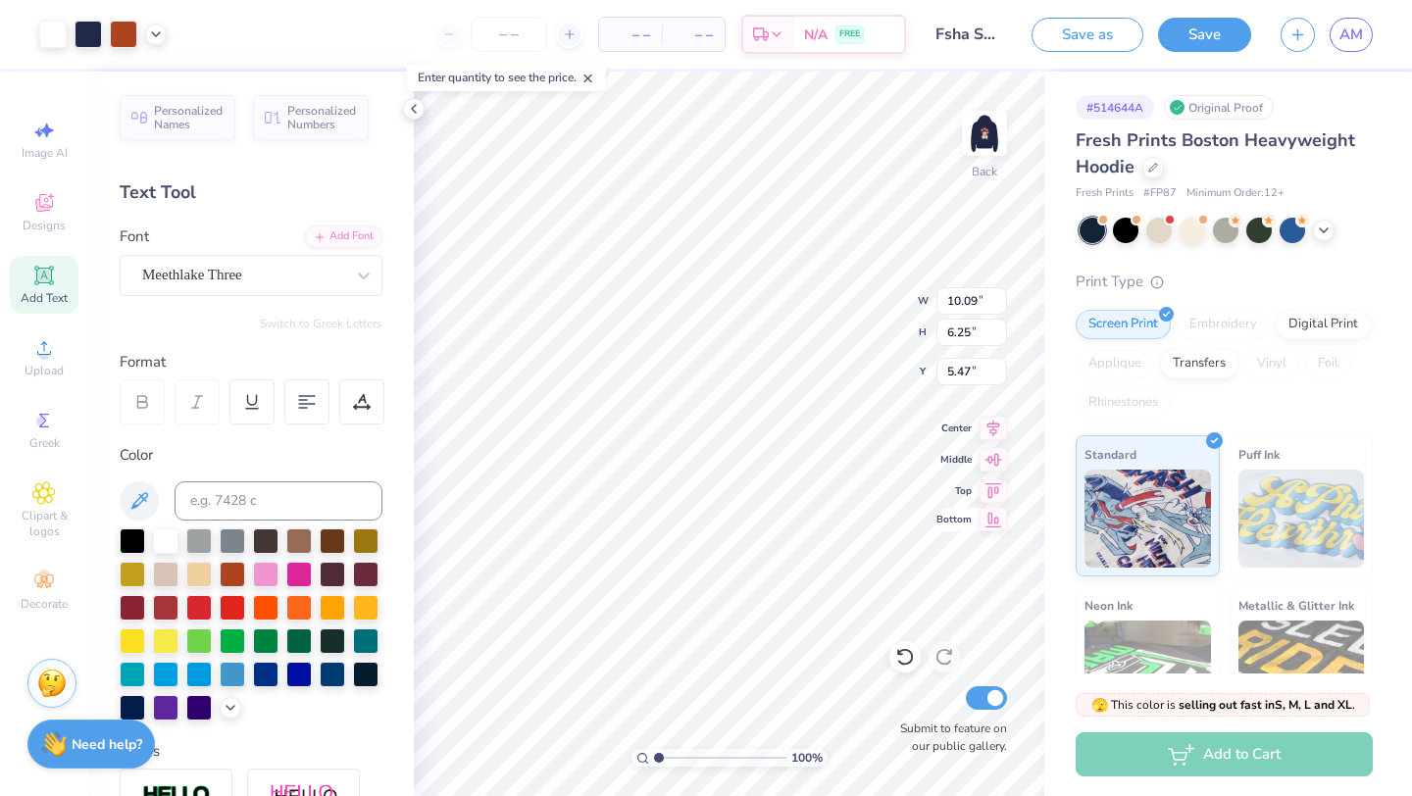
type input "4.44"
type input "4.84"
click at [1207, 22] on button "Save" at bounding box center [1204, 32] width 93 height 34
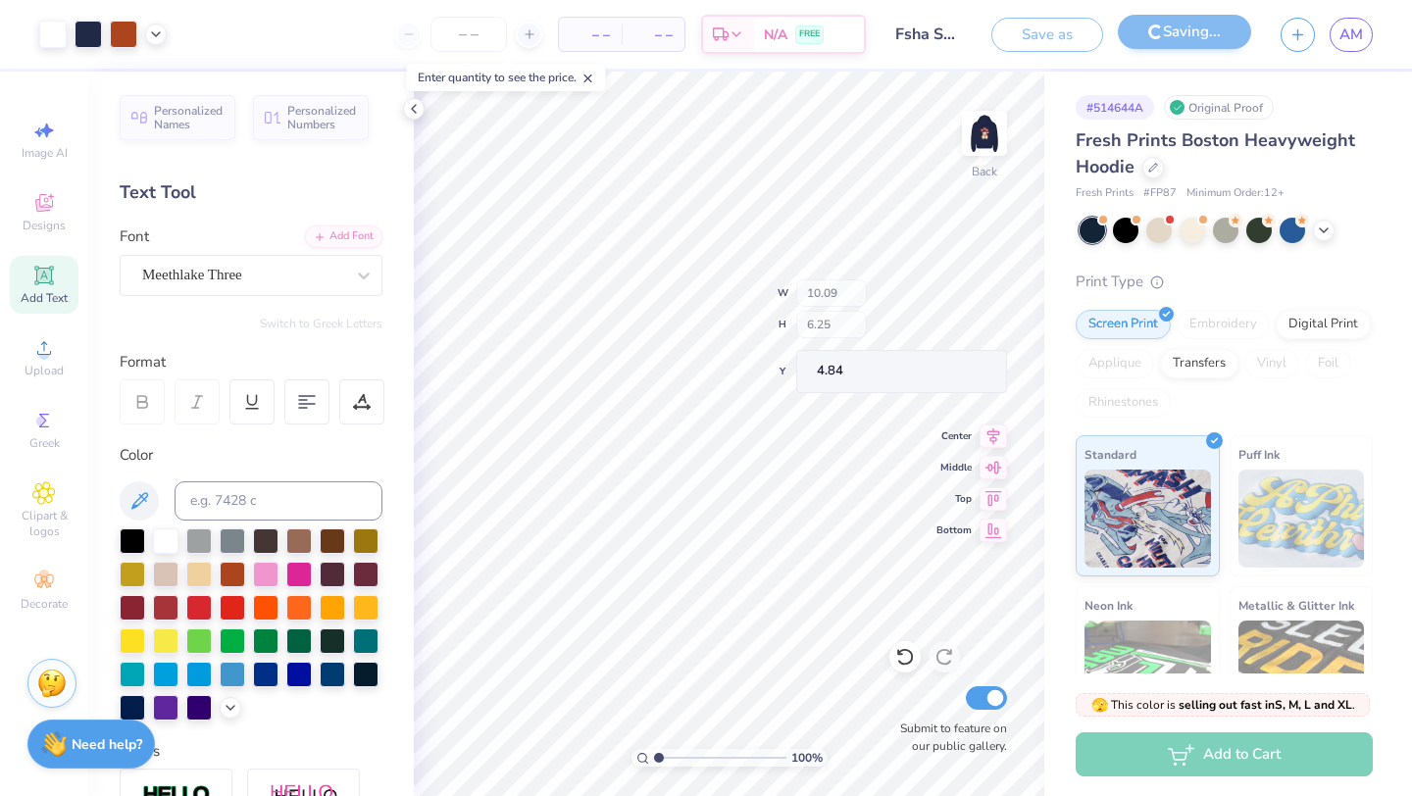
type input "4.80"
type input "4.82"
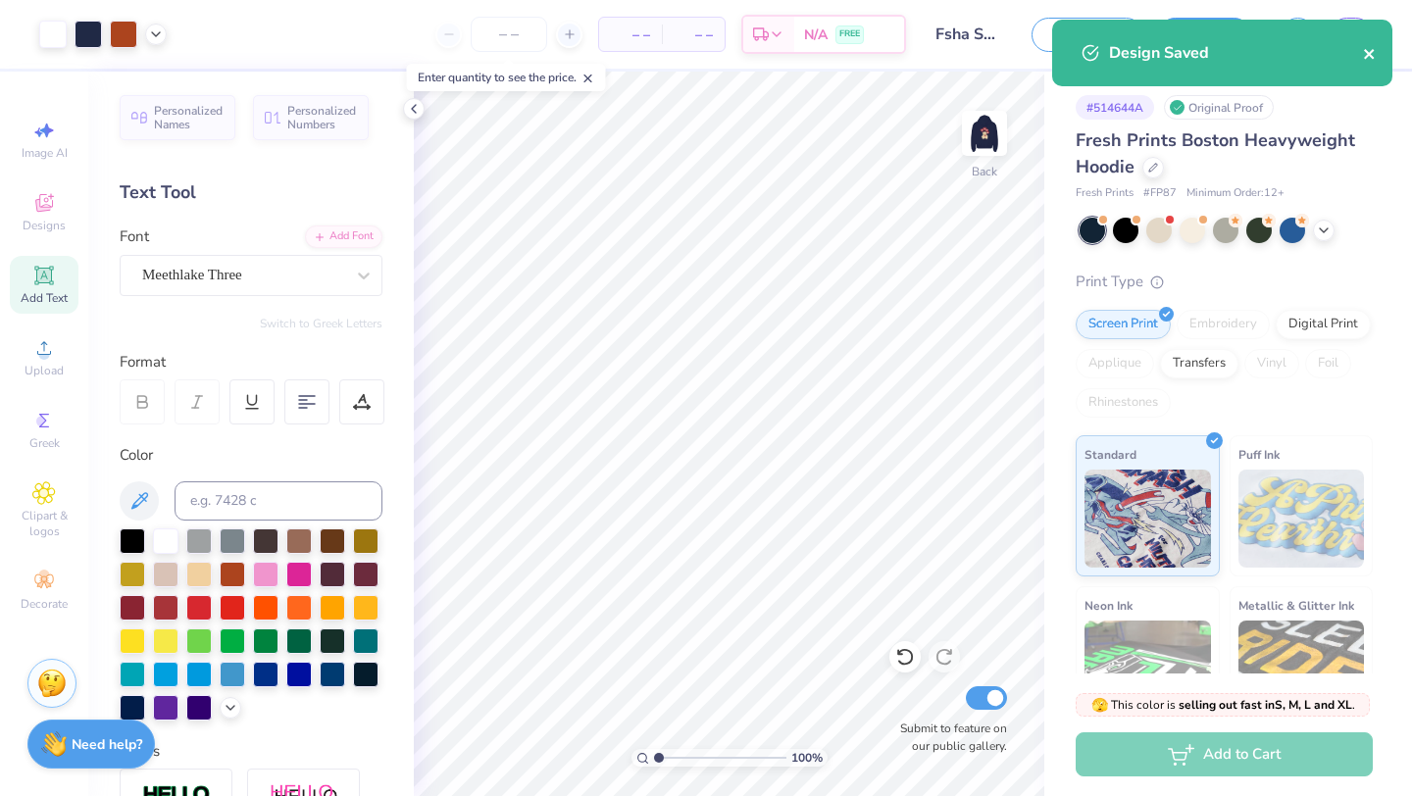
click at [1366, 52] on icon "close" at bounding box center [1369, 54] width 10 height 10
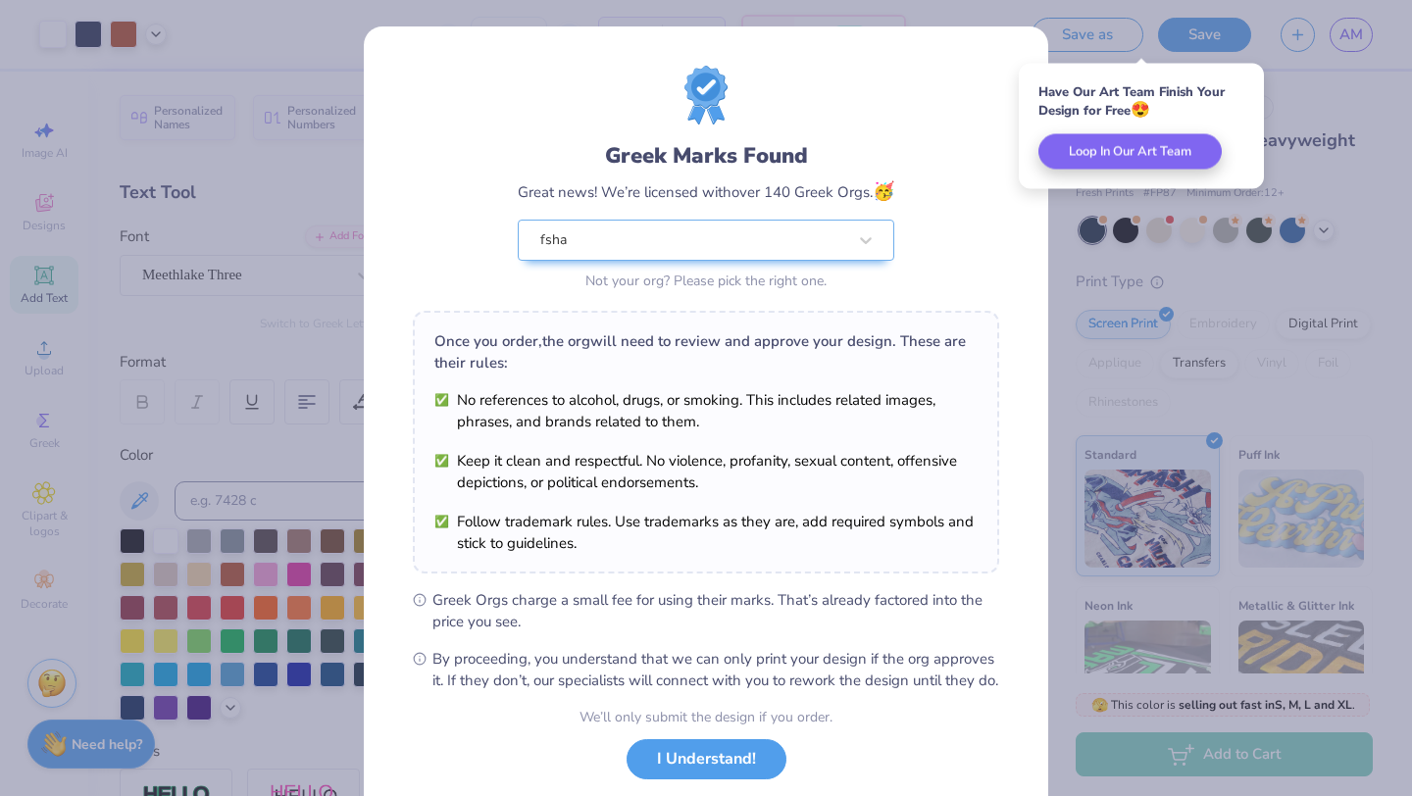
scroll to position [122, 0]
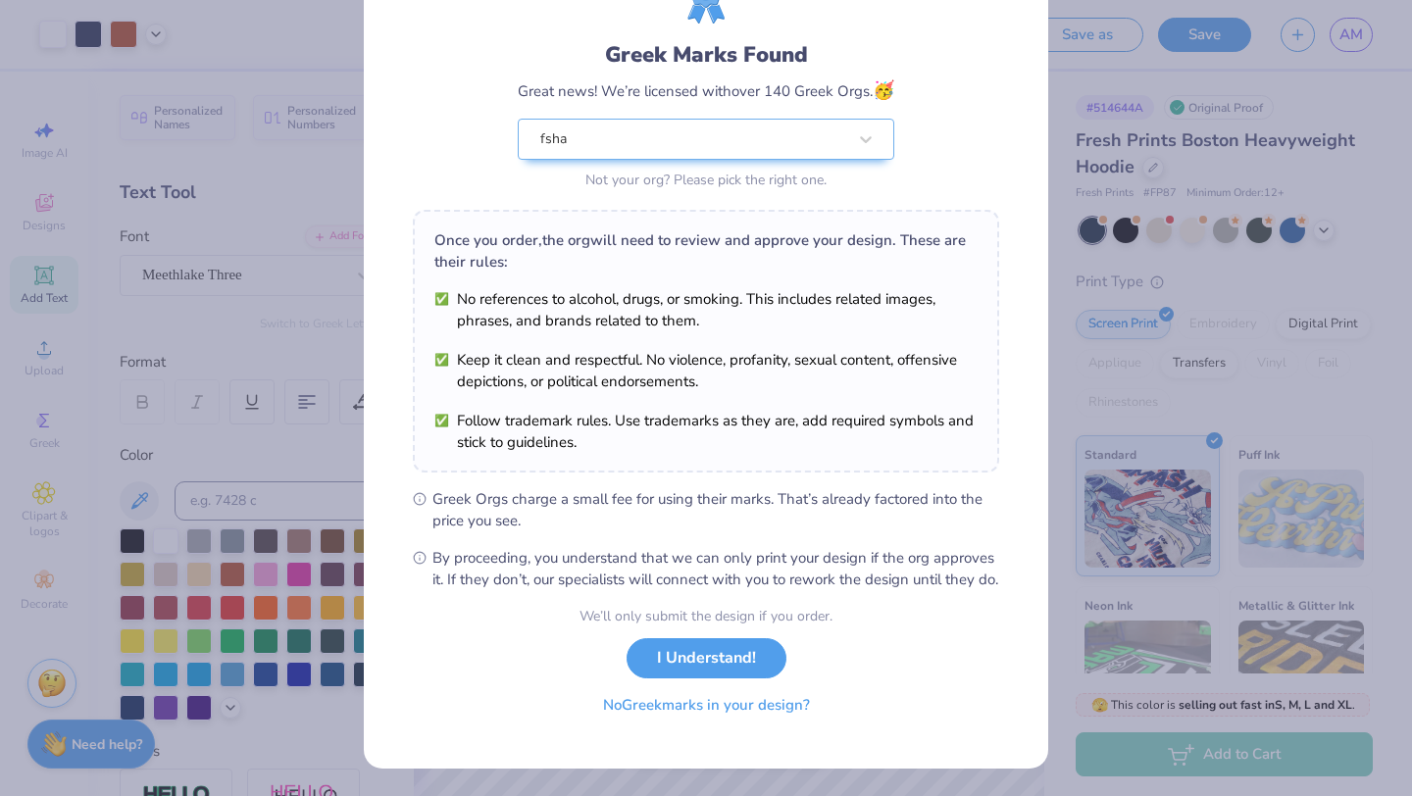
click at [667, 715] on button "No Greek marks in your design?" at bounding box center [707, 706] width 240 height 40
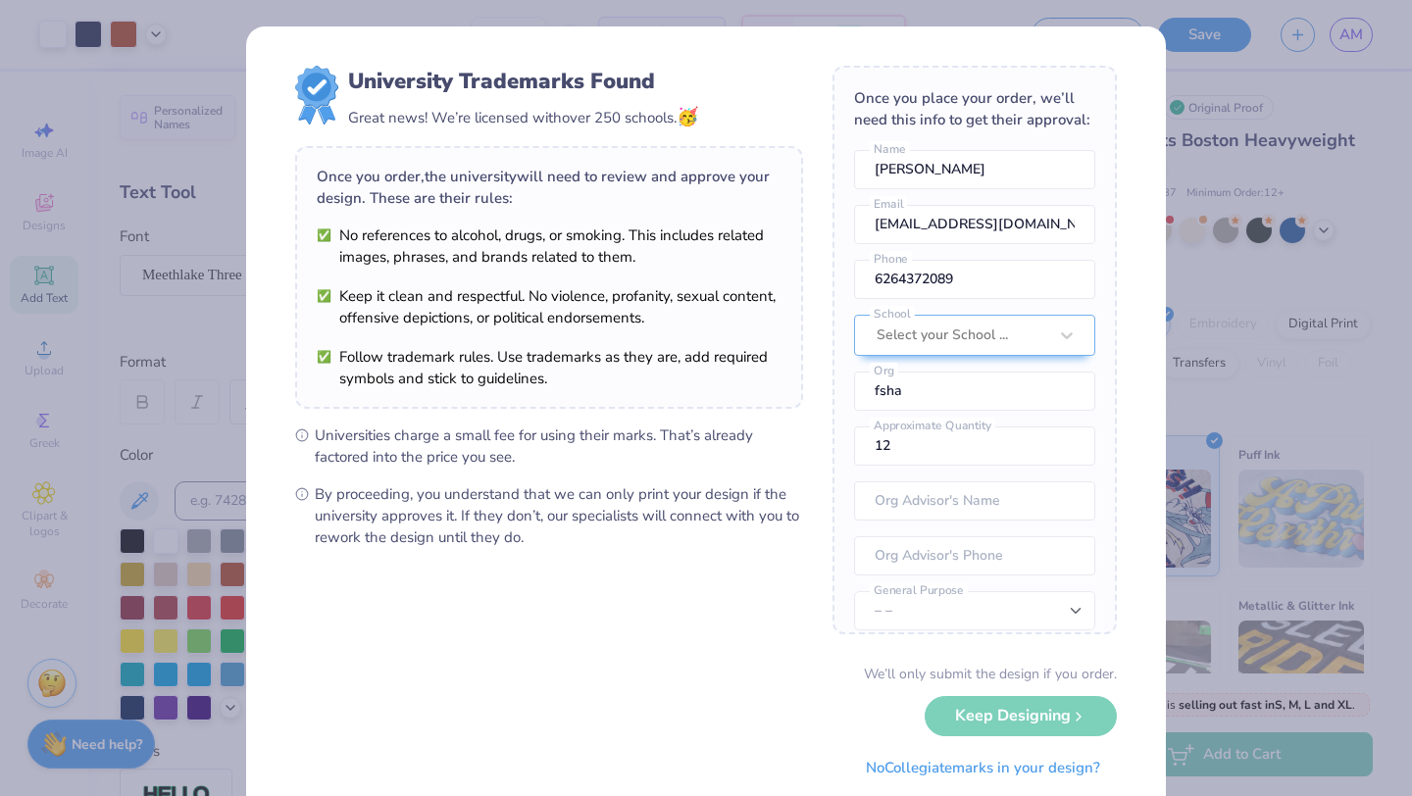
scroll to position [57, 0]
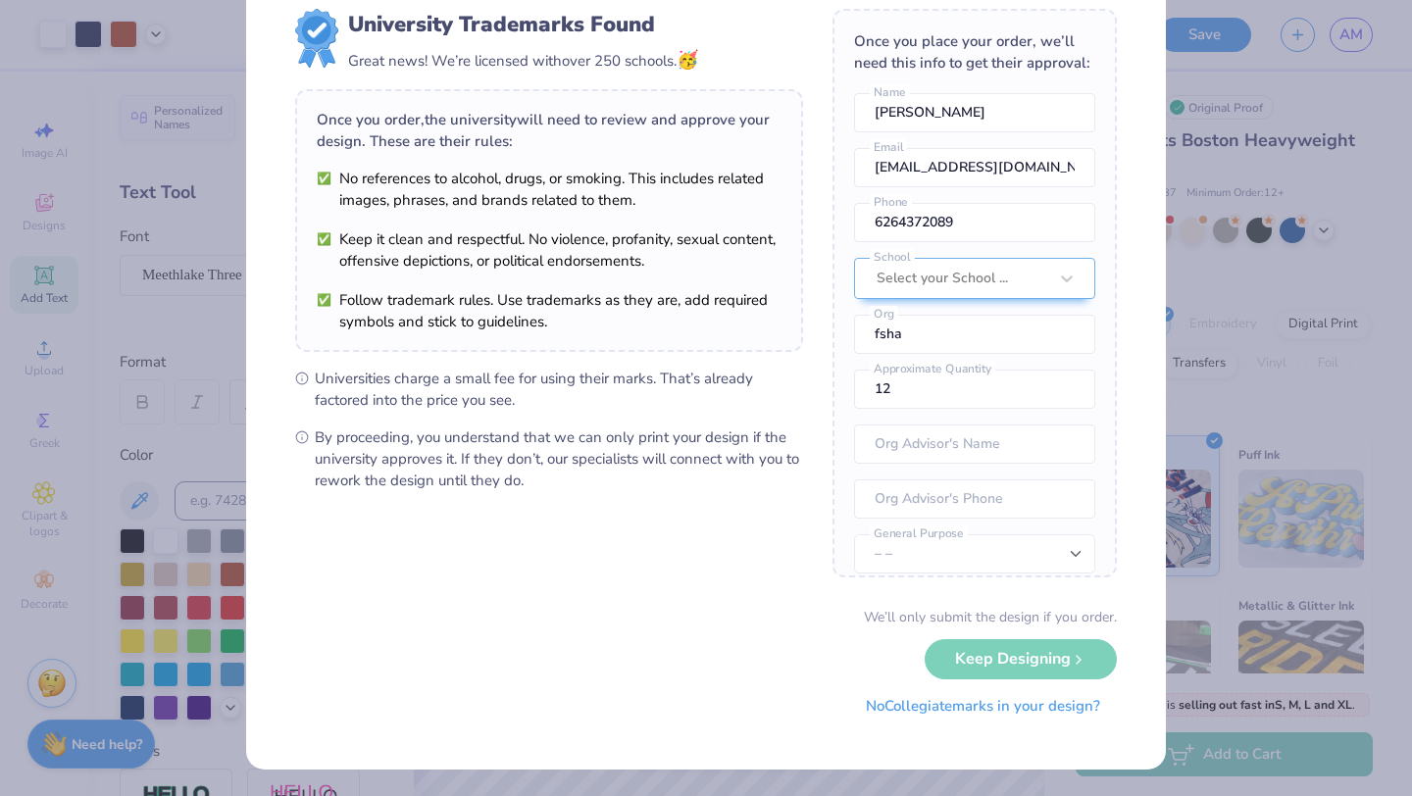
click at [989, 715] on button "No Collegiate marks in your design?" at bounding box center [983, 707] width 268 height 40
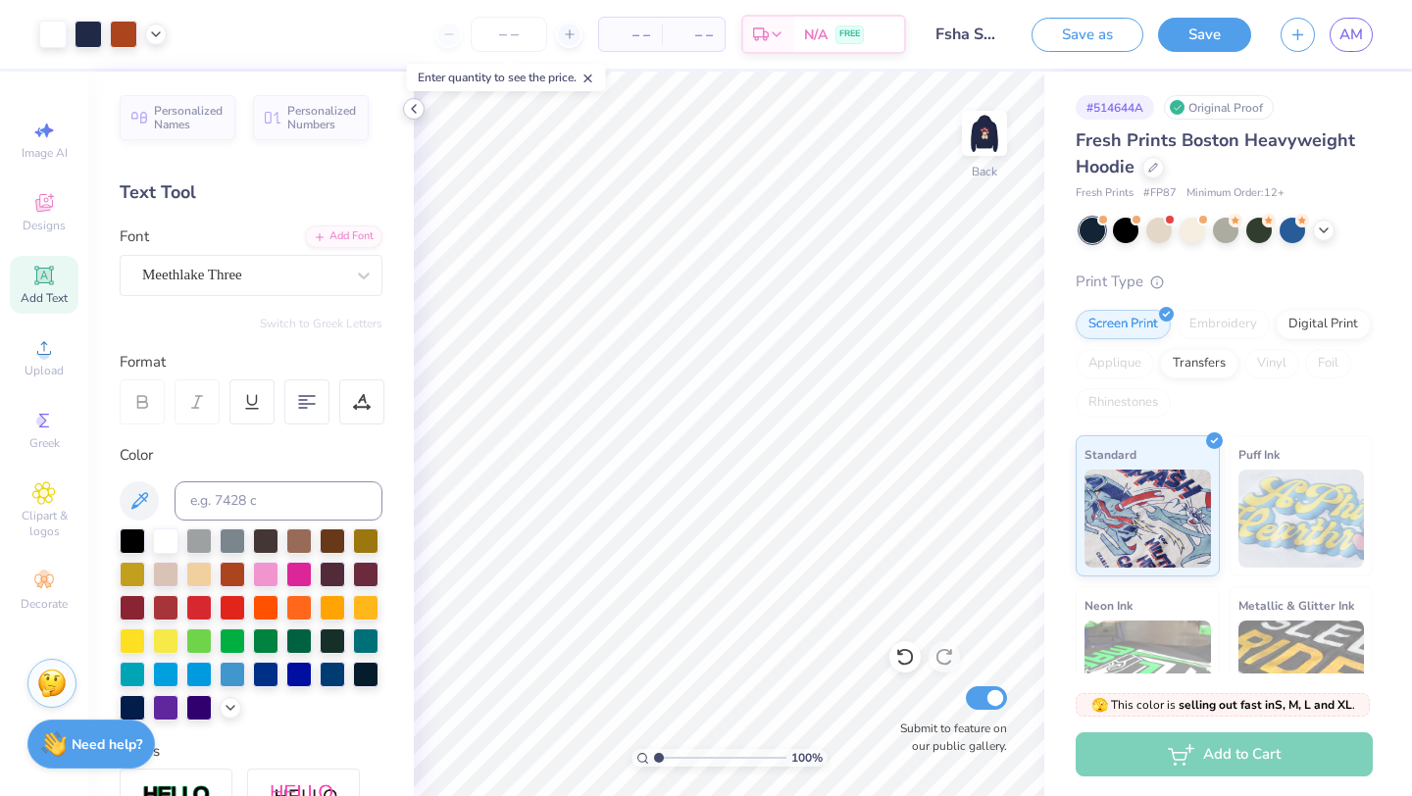
click at [417, 111] on icon at bounding box center [414, 109] width 16 height 16
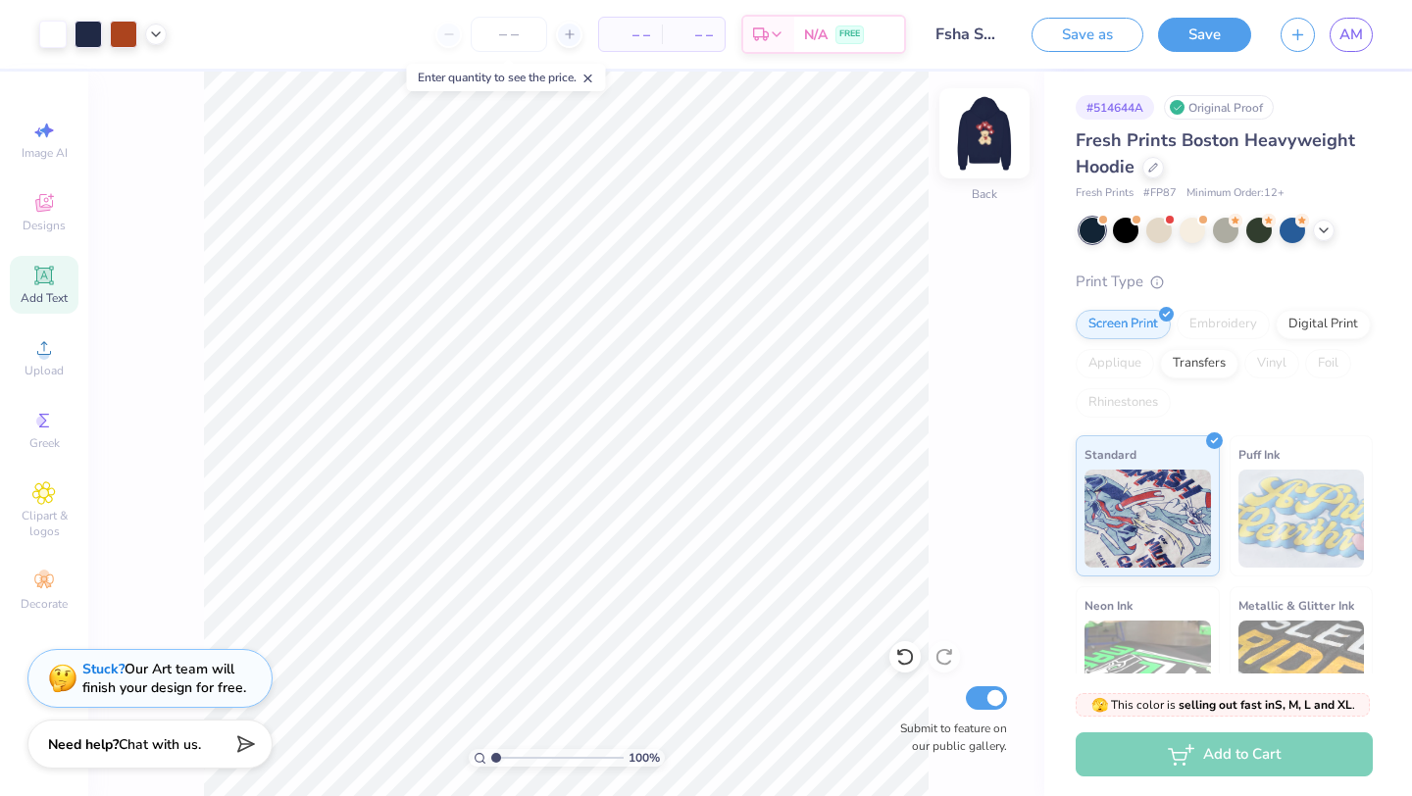
click at [987, 139] on img at bounding box center [985, 133] width 78 height 78
